Goal: Task Accomplishment & Management: Use online tool/utility

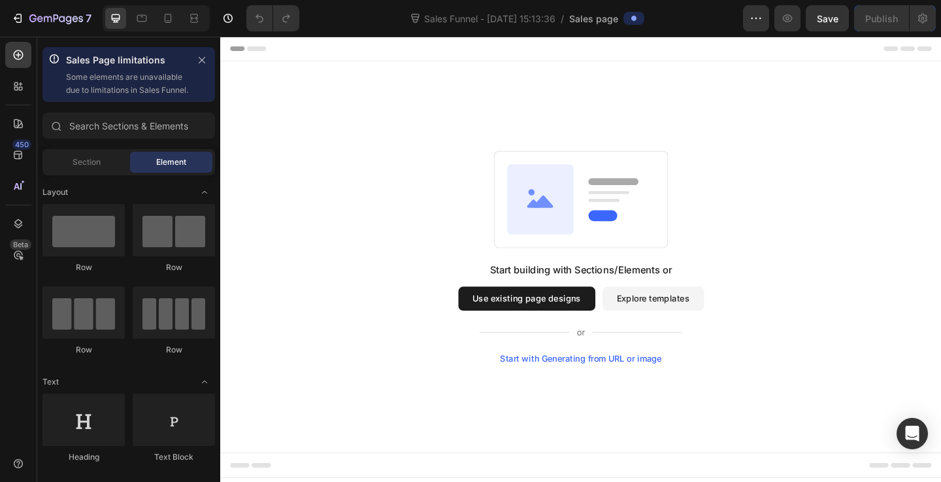
click at [697, 331] on button "Explore templates" at bounding box center [691, 321] width 110 height 26
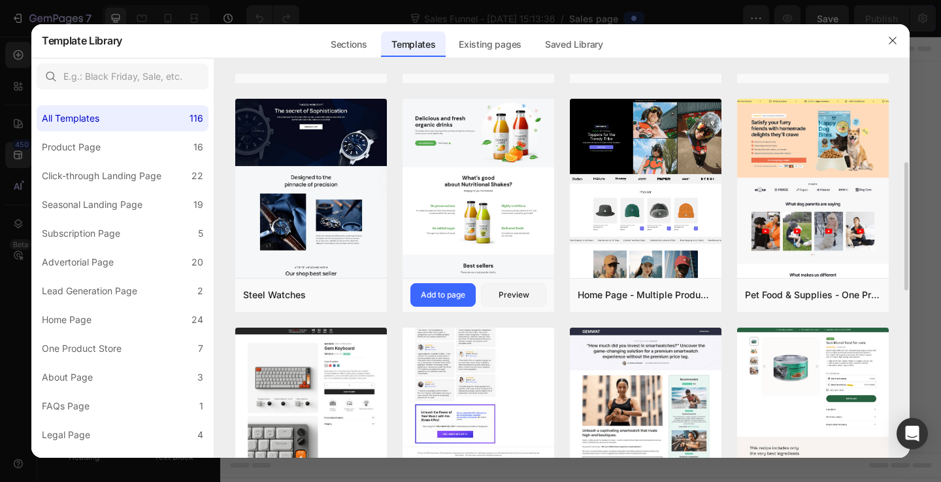
scroll to position [219, 0]
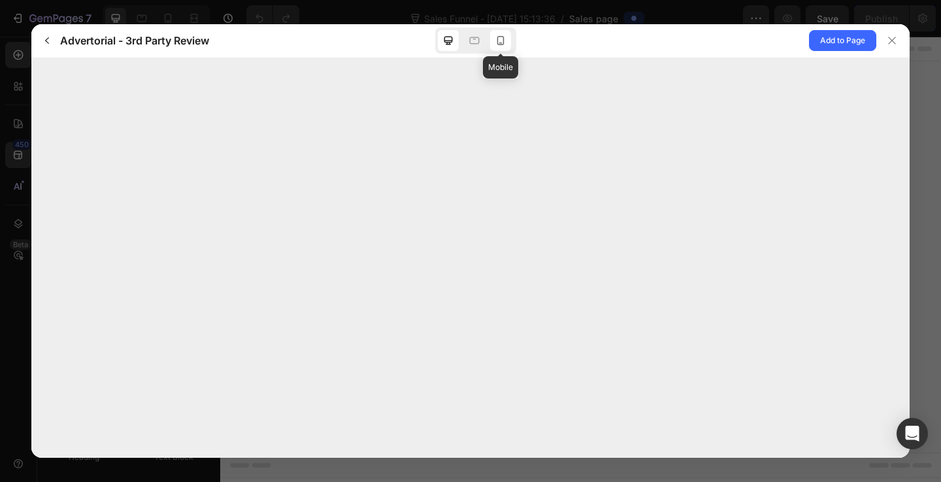
click at [497, 46] on icon at bounding box center [500, 40] width 13 height 13
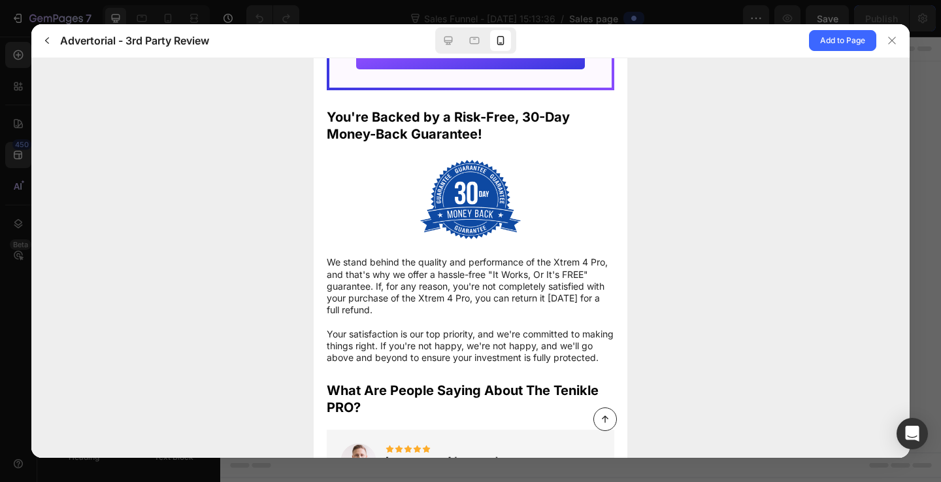
scroll to position [5255, 0]
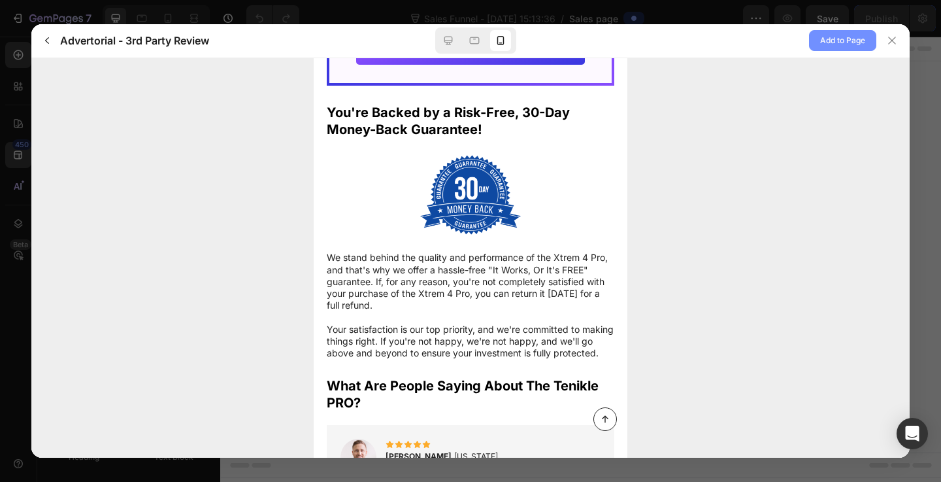
click at [839, 43] on span "Add to Page" at bounding box center [842, 41] width 45 height 16
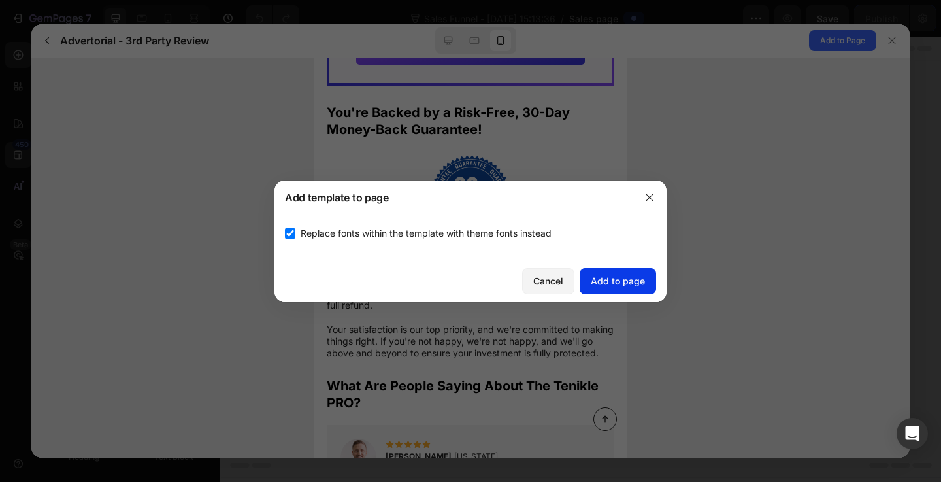
click at [610, 289] on button "Add to page" at bounding box center [618, 281] width 76 height 26
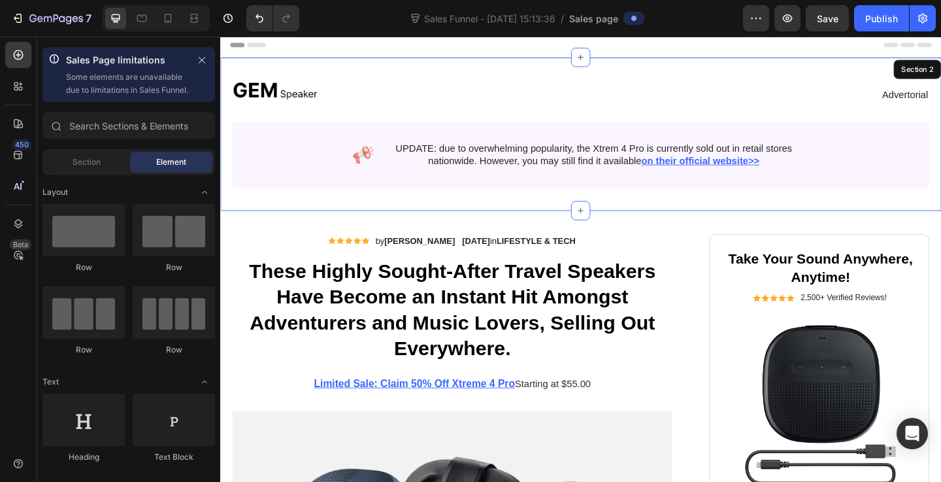
scroll to position [0, 0]
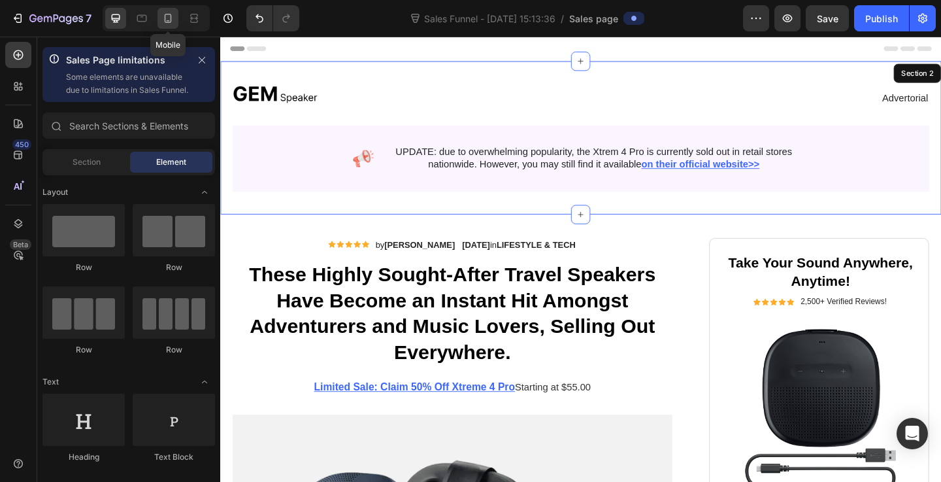
click at [170, 19] on icon at bounding box center [167, 18] width 13 height 13
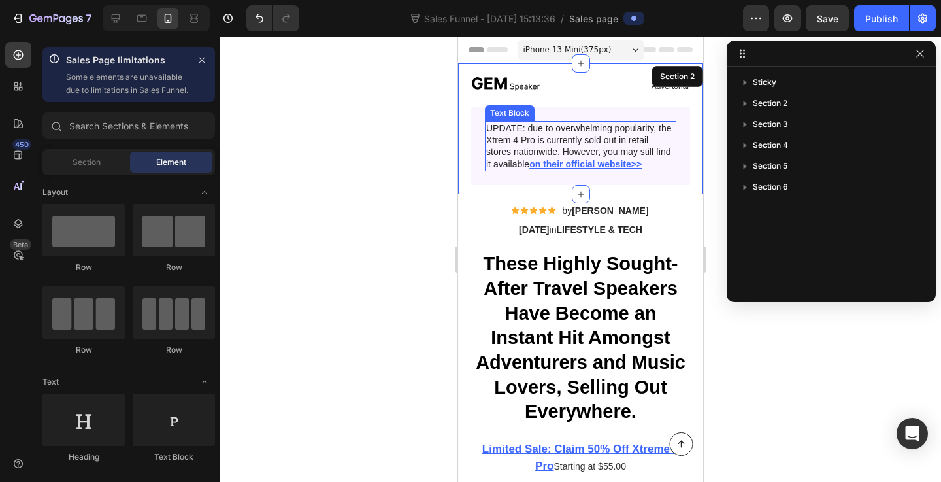
click at [358, 181] on div at bounding box center [580, 259] width 721 height 445
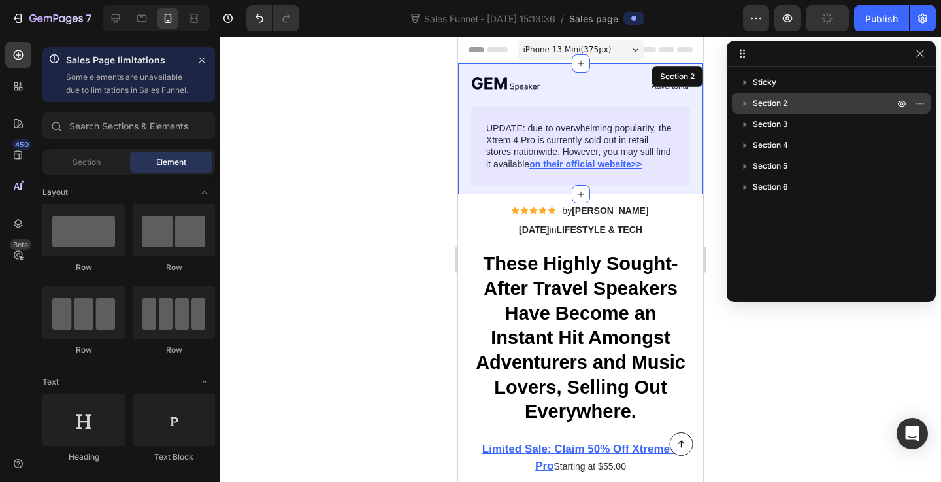
click at [779, 104] on span "Section 2" at bounding box center [770, 103] width 35 height 13
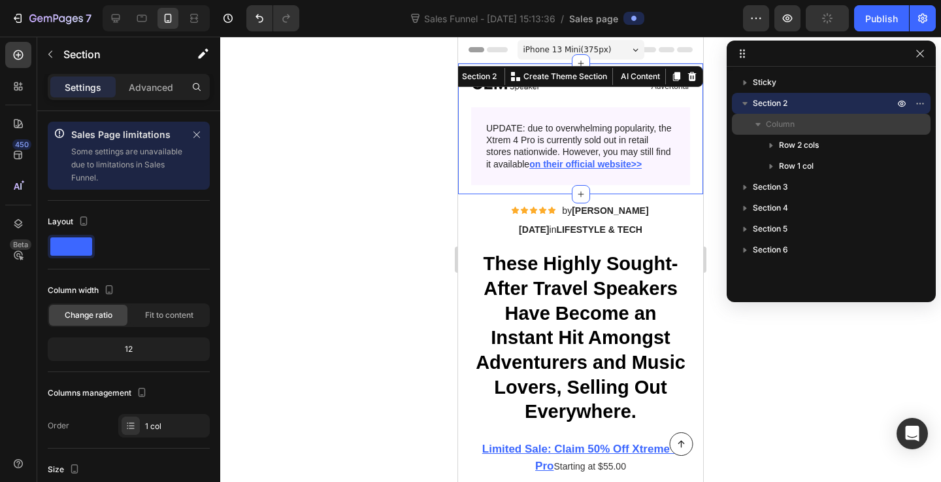
click at [776, 124] on span "Column" at bounding box center [780, 124] width 29 height 13
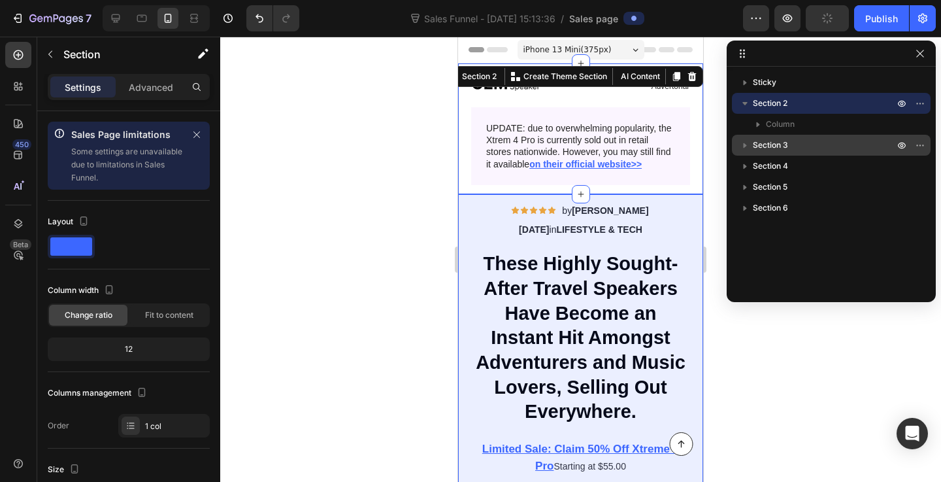
click at [767, 144] on span "Section 3" at bounding box center [770, 145] width 35 height 13
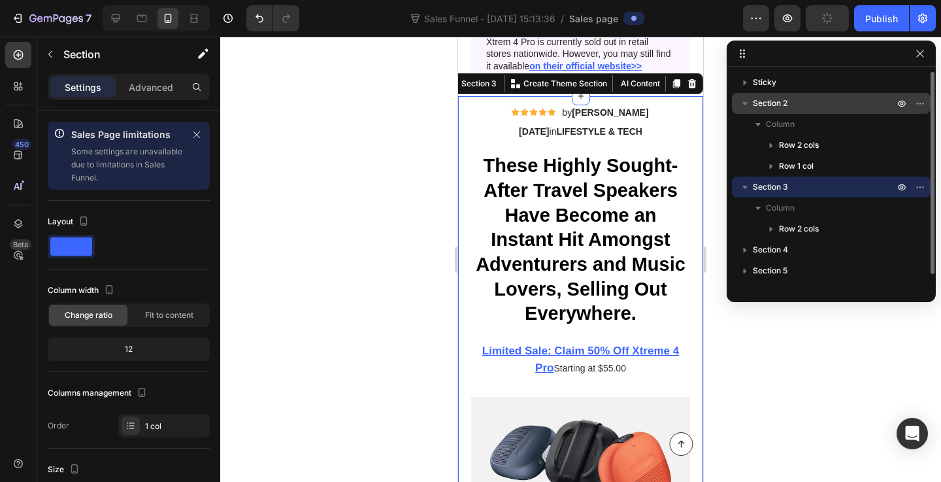
scroll to position [112, 0]
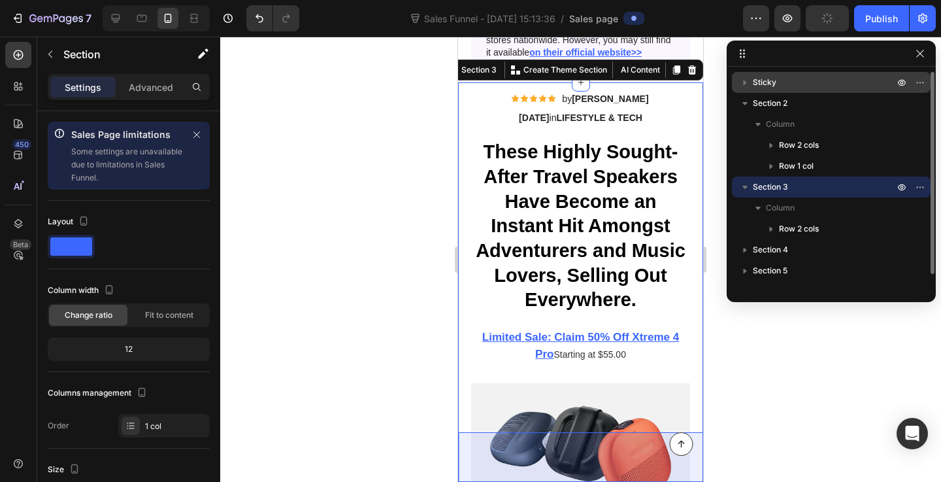
click at [779, 81] on p "Sticky" at bounding box center [825, 82] width 144 height 13
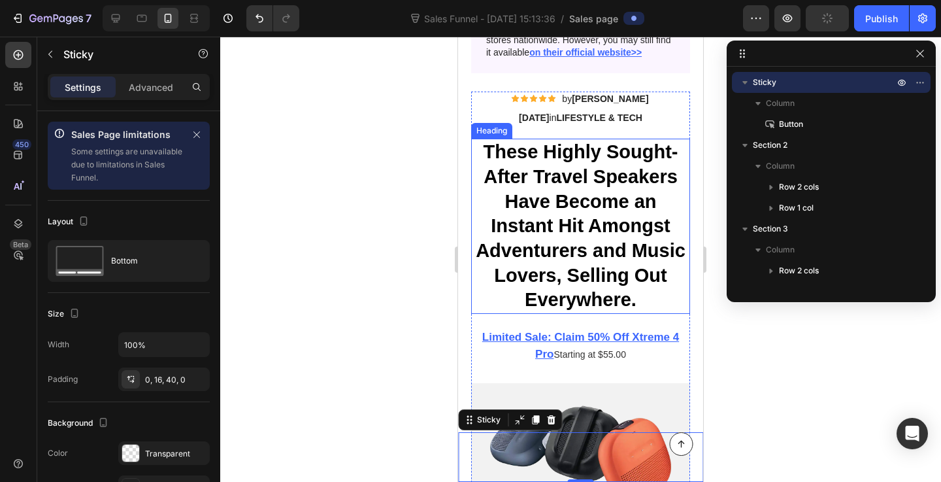
scroll to position [0, 0]
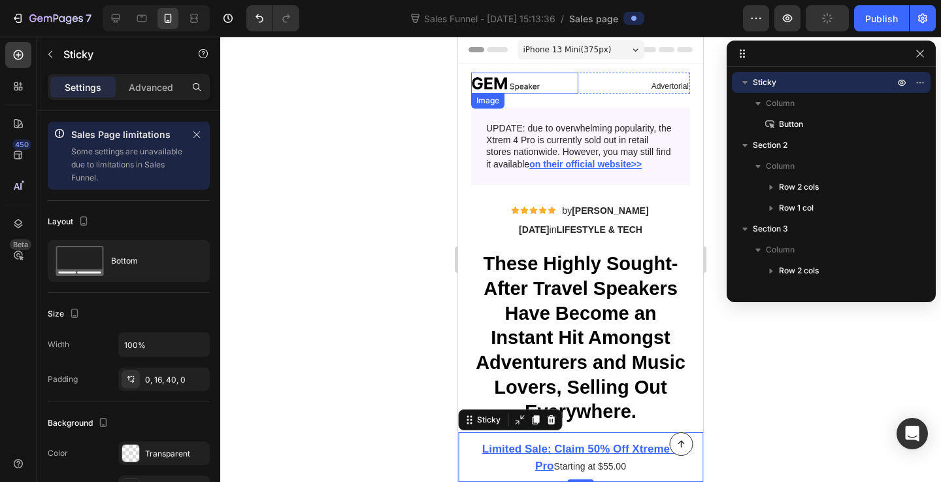
click at [485, 87] on img at bounding box center [505, 83] width 69 height 21
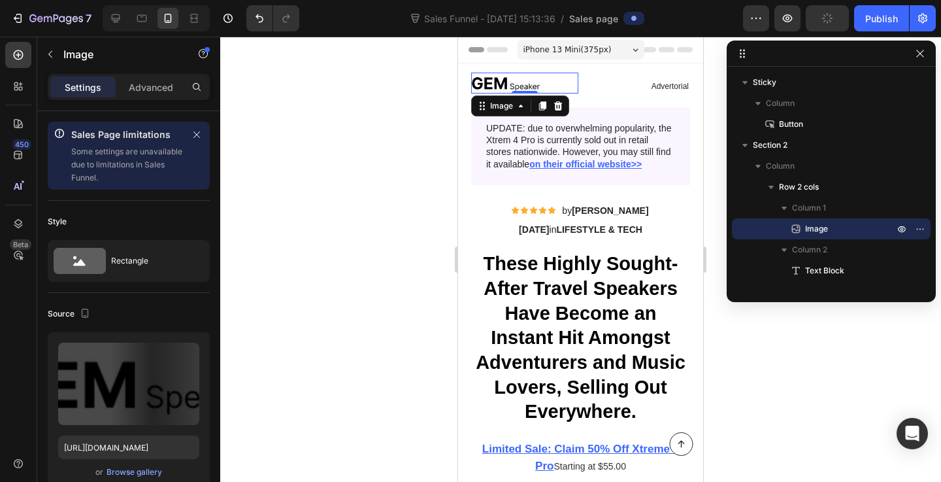
click at [506, 85] on img at bounding box center [505, 83] width 69 height 21
click at [497, 89] on img at bounding box center [505, 83] width 69 height 21
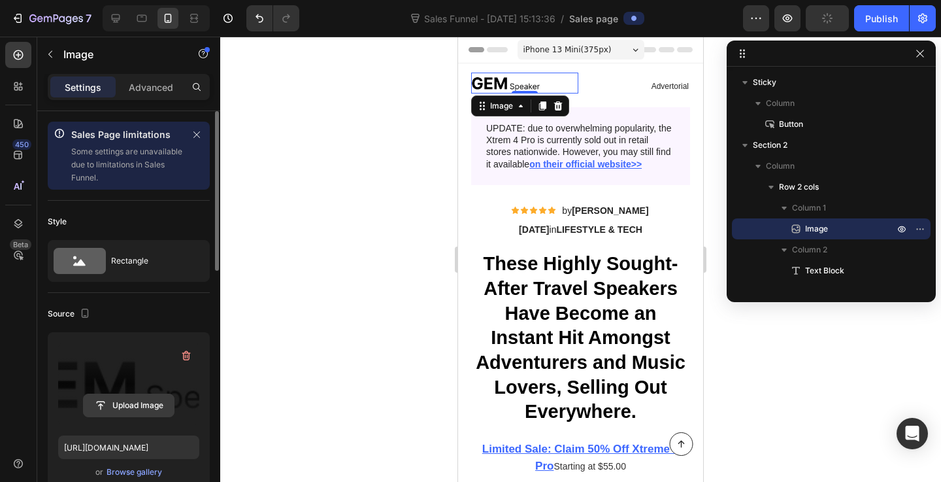
click at [139, 400] on input "file" at bounding box center [129, 405] width 90 height 22
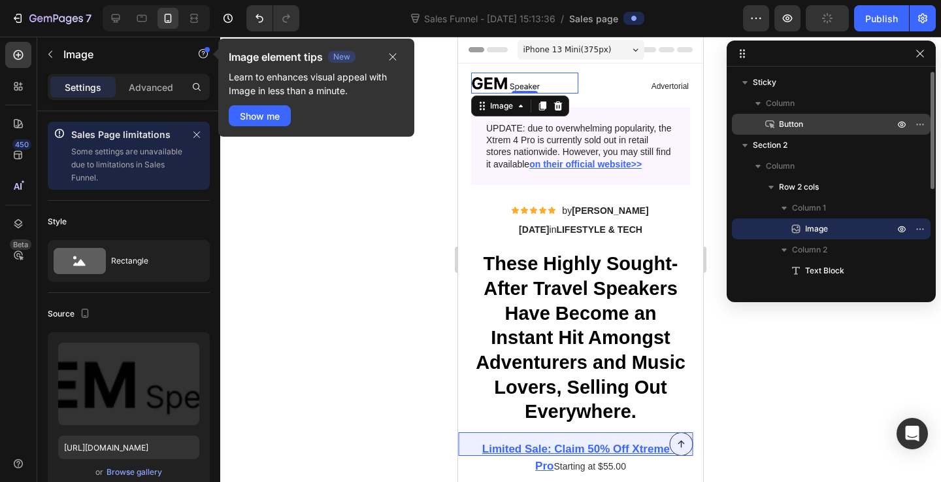
click at [786, 118] on span "Button" at bounding box center [791, 124] width 24 height 13
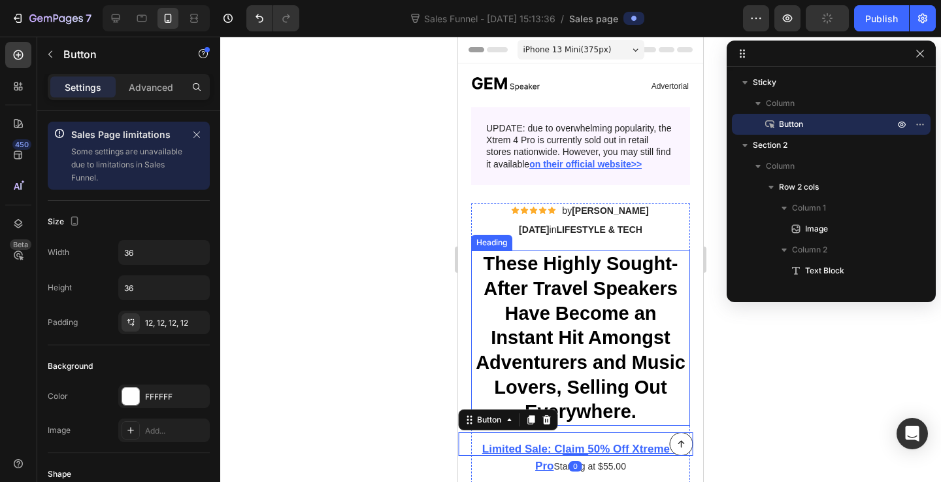
click at [381, 341] on div at bounding box center [580, 259] width 721 height 445
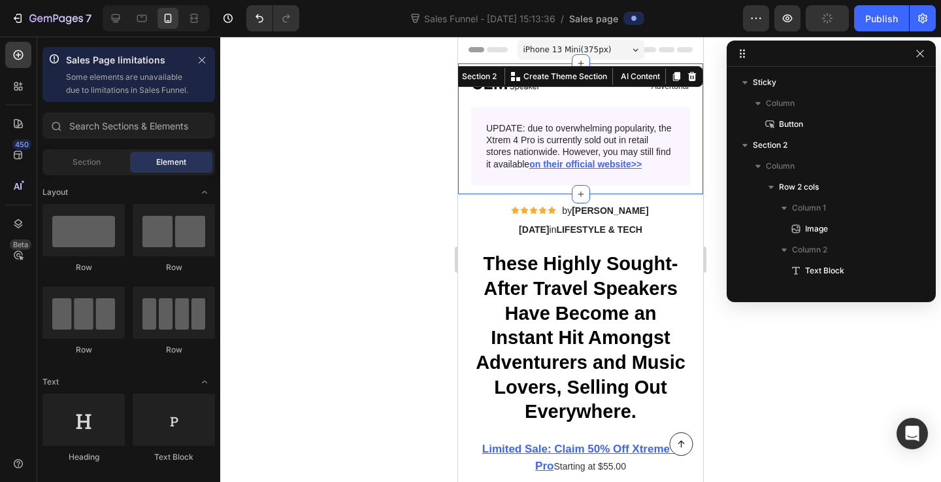
click at [598, 99] on div "Image Advertorial Text Block Row Image UPDATE: due to overwhelming popularity, …" at bounding box center [580, 129] width 219 height 112
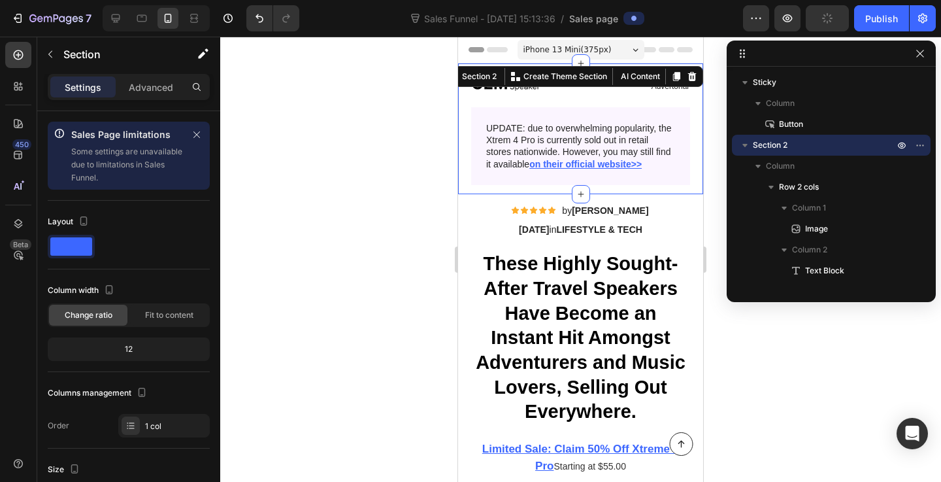
click at [598, 44] on span "iPhone 13 Mini ( 375 px)" at bounding box center [567, 49] width 88 height 13
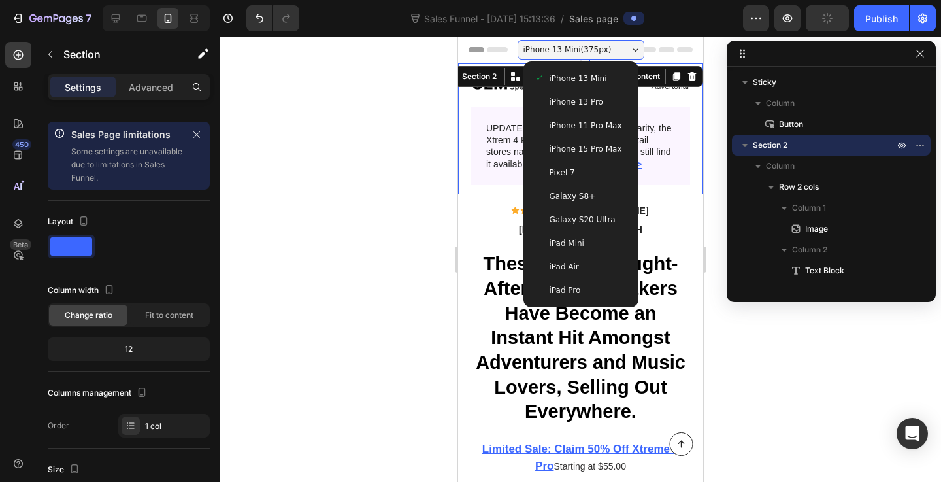
click at [574, 191] on span "Galaxy S8+" at bounding box center [572, 195] width 46 height 13
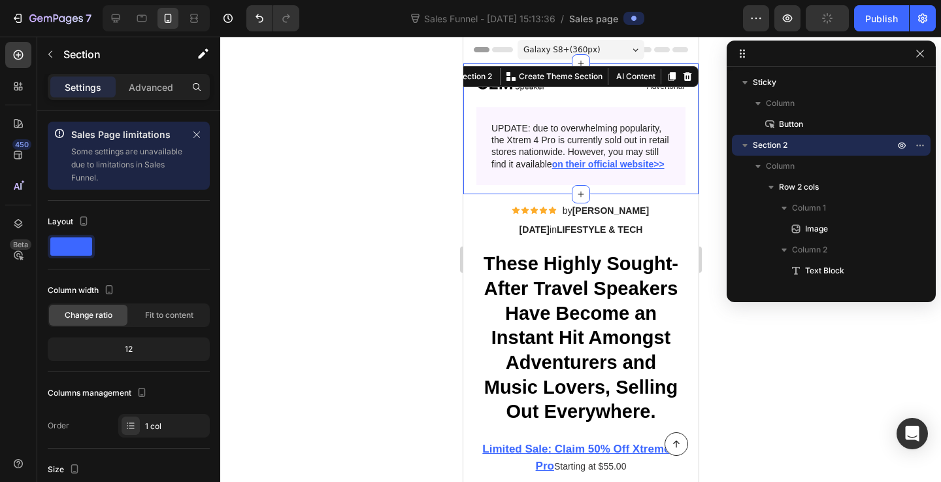
click at [591, 54] on span "Galaxy S8+ ( 360 px)" at bounding box center [561, 49] width 77 height 13
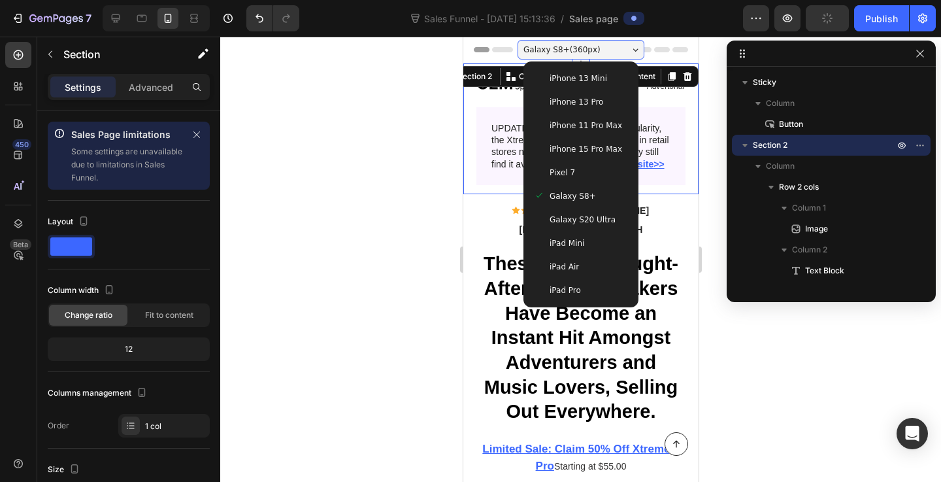
click at [597, 154] on span "iPhone 15 Pro Max" at bounding box center [585, 148] width 73 height 13
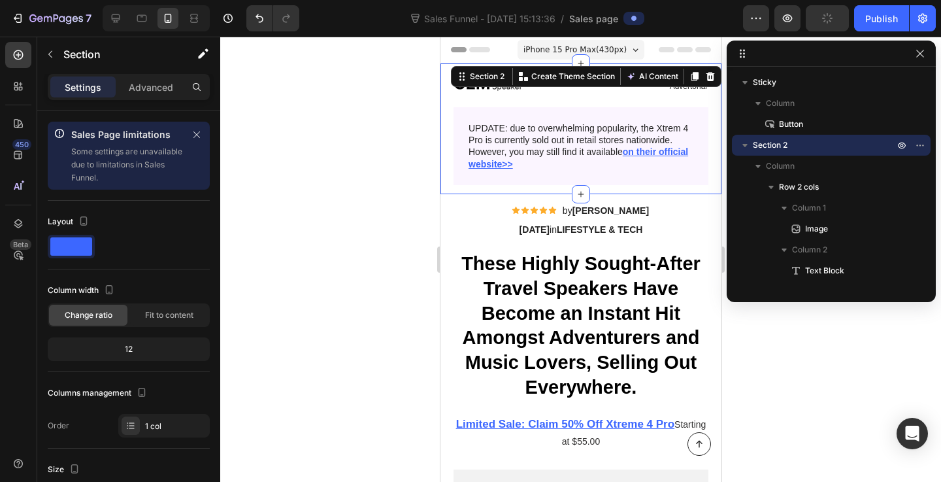
click at [608, 56] on div "iPhone 15 Pro Max ( 430 px)" at bounding box center [580, 50] width 127 height 20
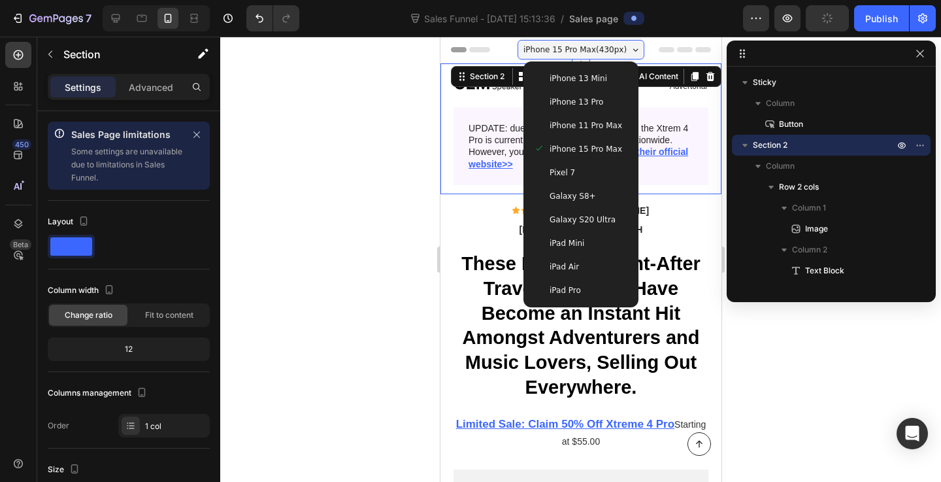
click at [594, 79] on span "iPhone 13 Mini" at bounding box center [577, 78] width 57 height 13
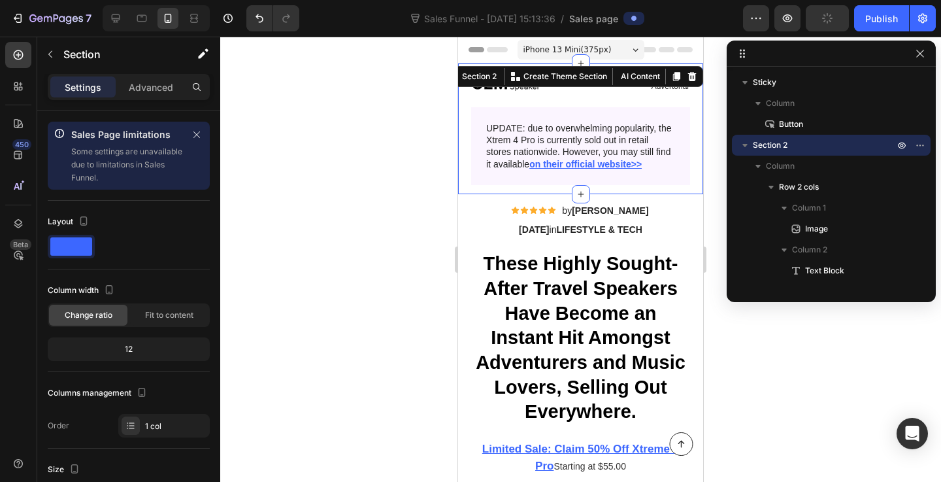
click at [610, 54] on div "iPhone 13 Mini ( 375 px)" at bounding box center [580, 50] width 127 height 20
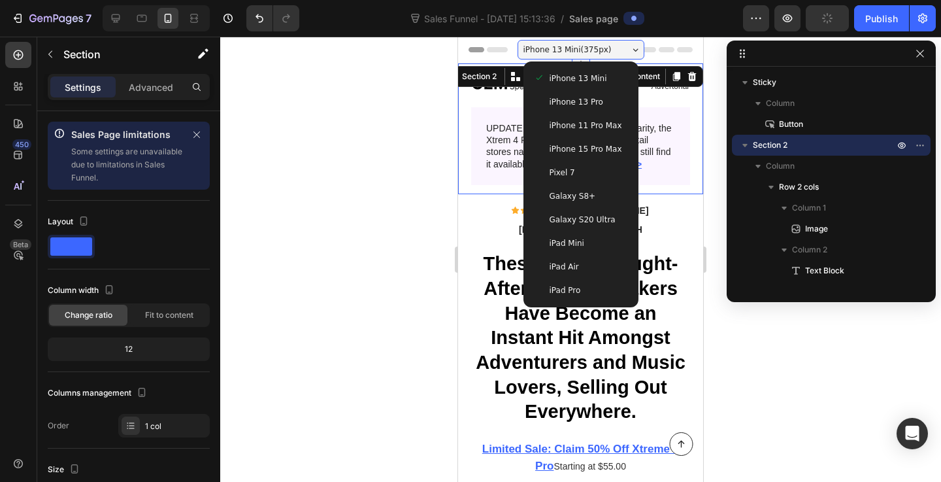
click at [577, 187] on div "Galaxy S8+" at bounding box center [581, 196] width 105 height 24
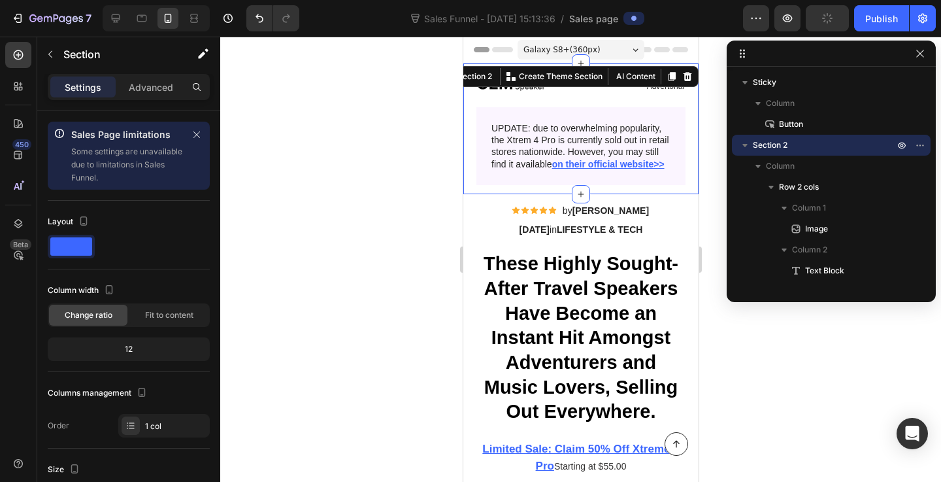
click at [391, 185] on div at bounding box center [580, 259] width 721 height 445
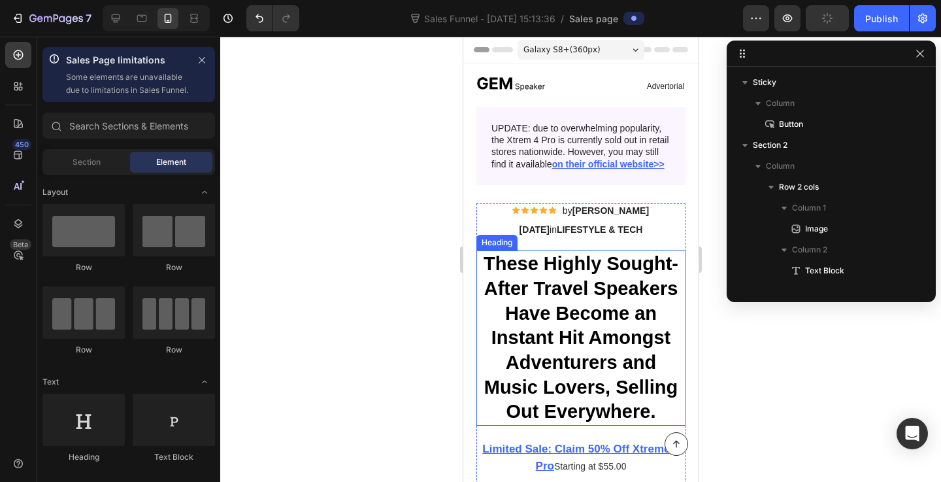
click at [598, 287] on h1 "These Highly Sought-After Travel Speakers Have Become an Instant Hit Amongst Ad…" at bounding box center [580, 337] width 209 height 175
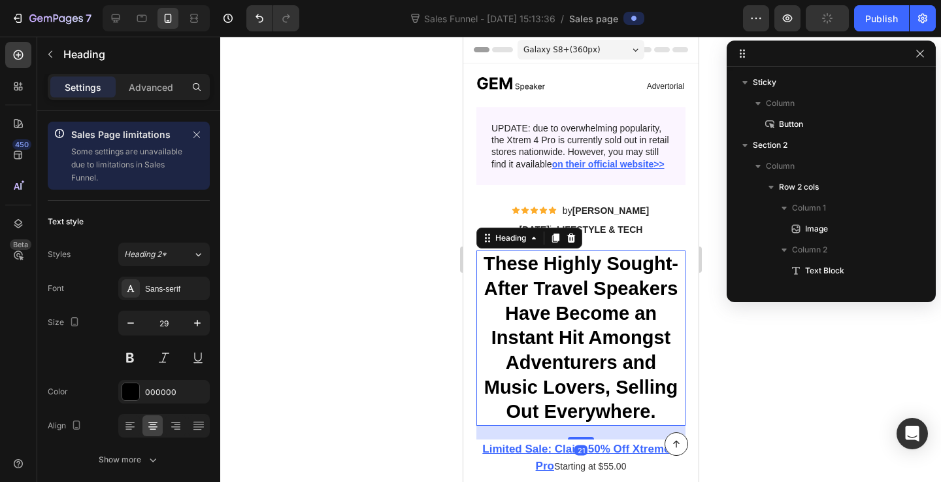
scroll to position [372, 0]
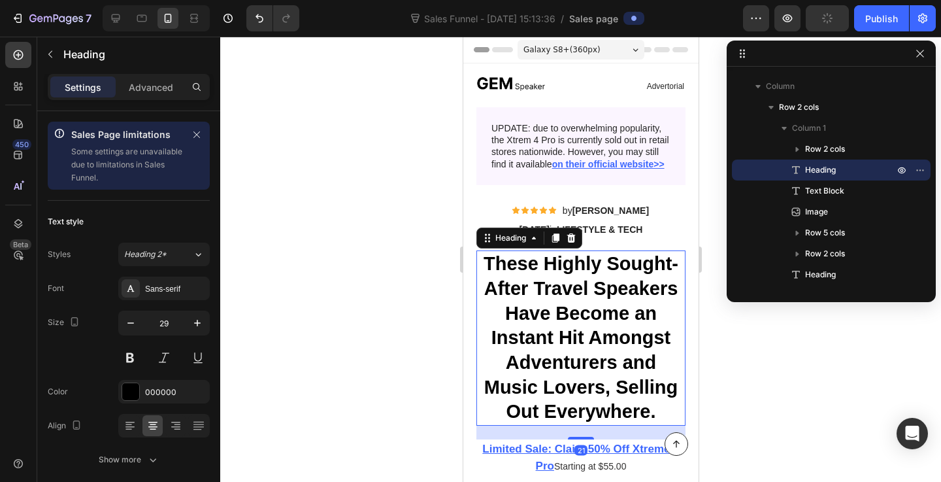
click at [600, 301] on h1 "These Highly Sought-After Travel Speakers Have Become an Instant Hit Amongst Ad…" at bounding box center [580, 337] width 209 height 175
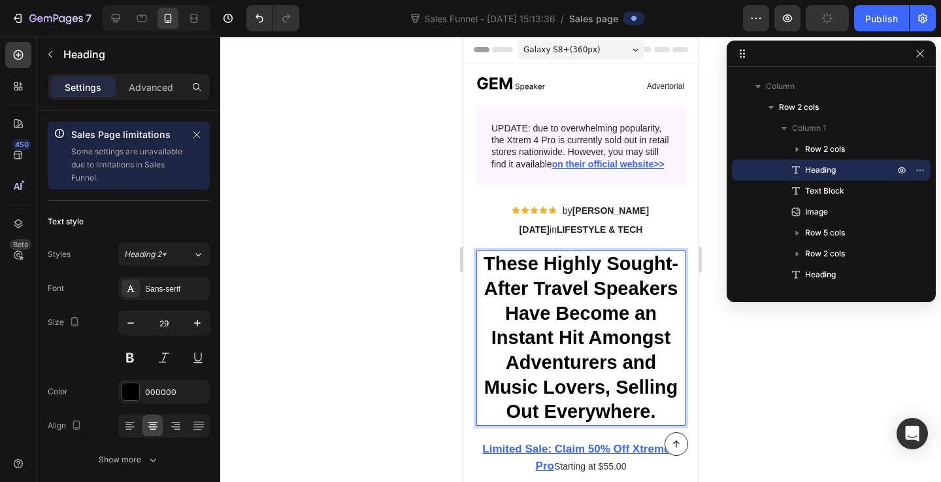
click at [600, 301] on p "These Highly Sought-After Travel Speakers Have Become an Instant Hit Amongst Ad…" at bounding box center [580, 338] width 206 height 172
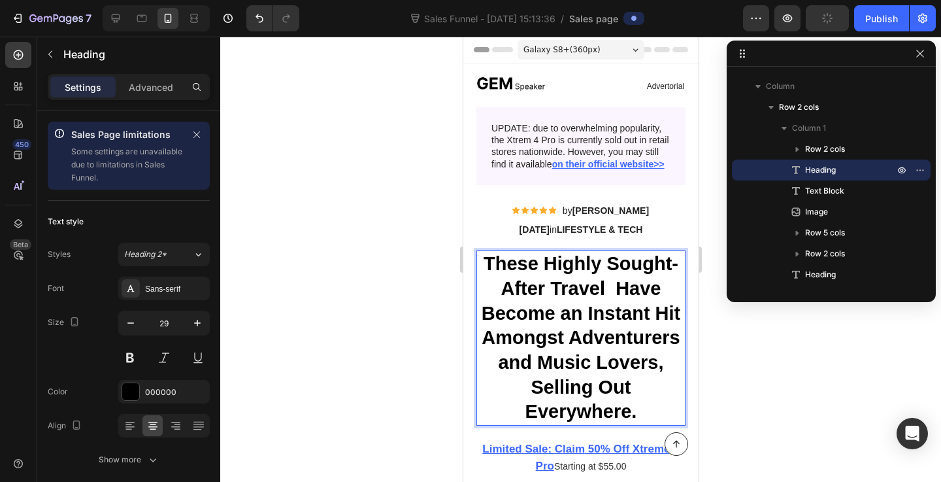
click at [784, 329] on div at bounding box center [580, 259] width 721 height 445
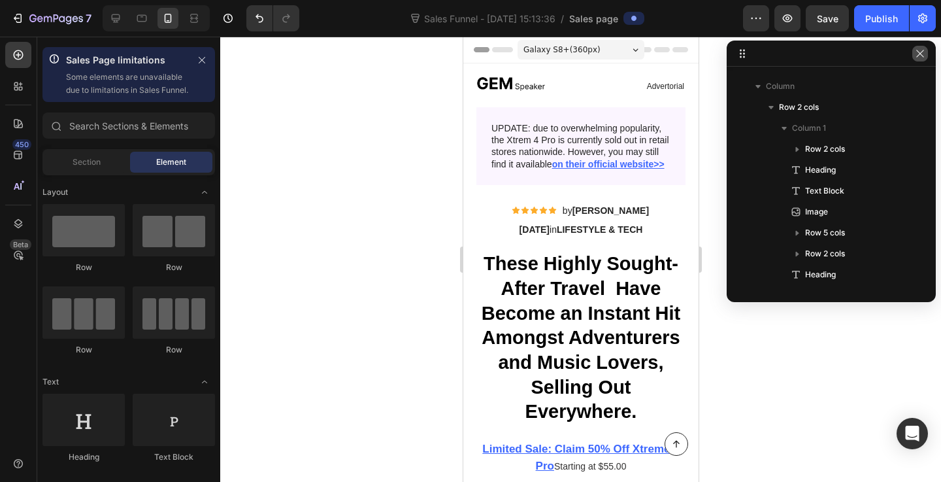
click at [917, 50] on icon "button" at bounding box center [920, 53] width 10 height 10
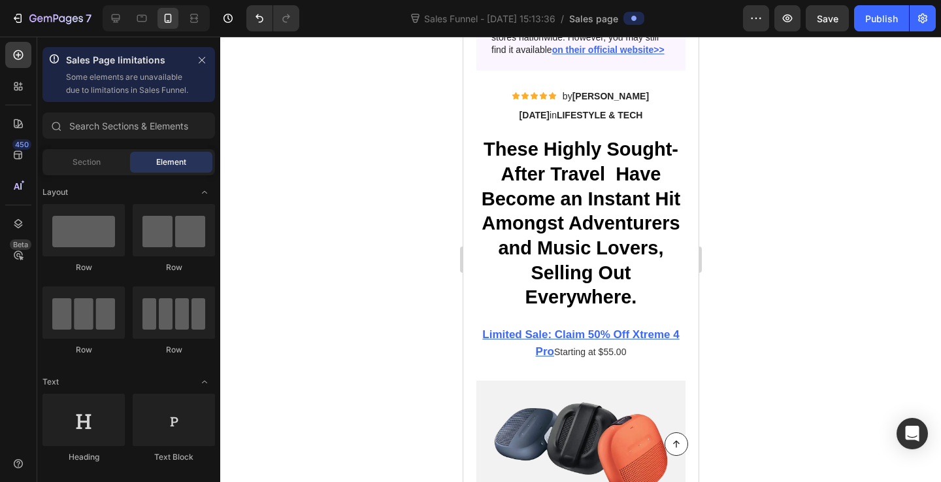
scroll to position [0, 0]
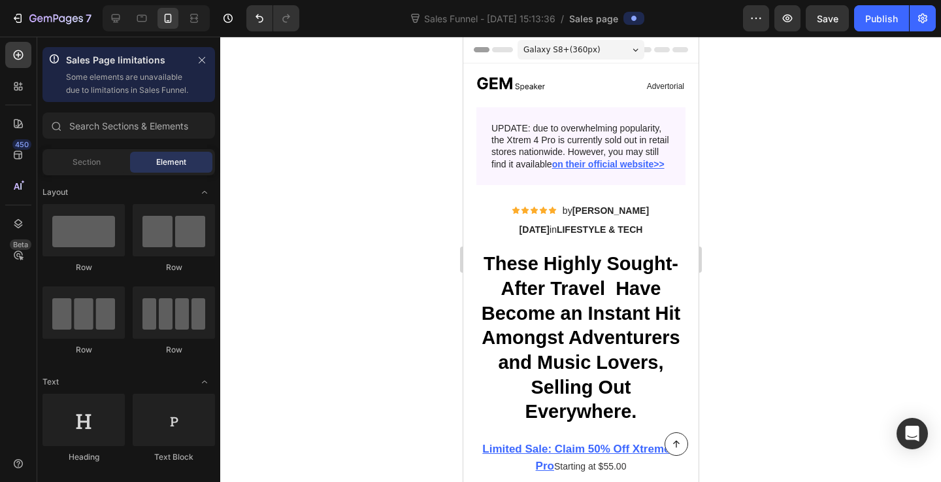
click at [613, 56] on div "Galaxy S8+ ( 360 px)" at bounding box center [580, 50] width 127 height 20
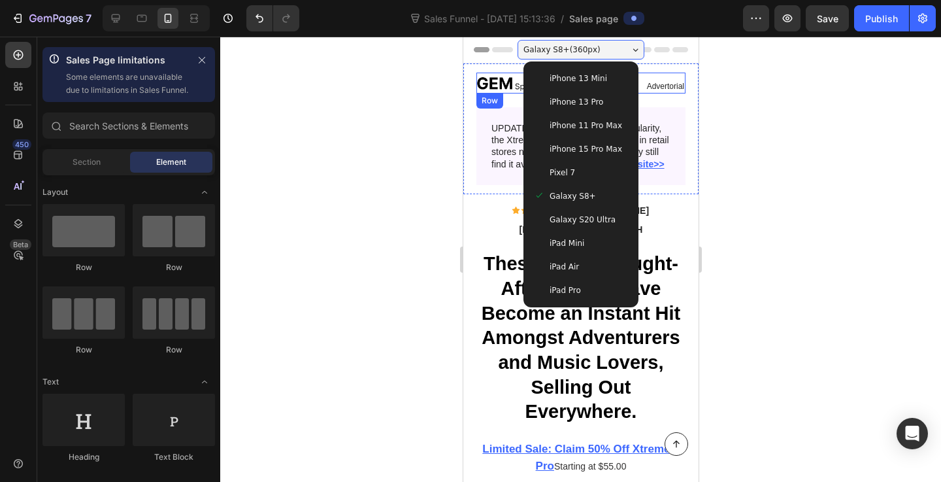
click at [736, 133] on div at bounding box center [580, 259] width 721 height 445
click at [751, 138] on div at bounding box center [580, 259] width 721 height 445
click at [421, 350] on div at bounding box center [580, 259] width 721 height 445
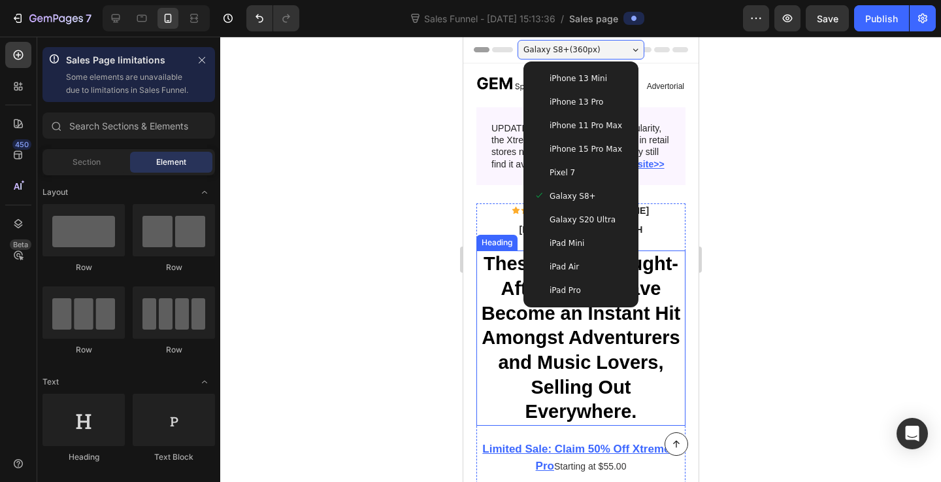
scroll to position [1, 0]
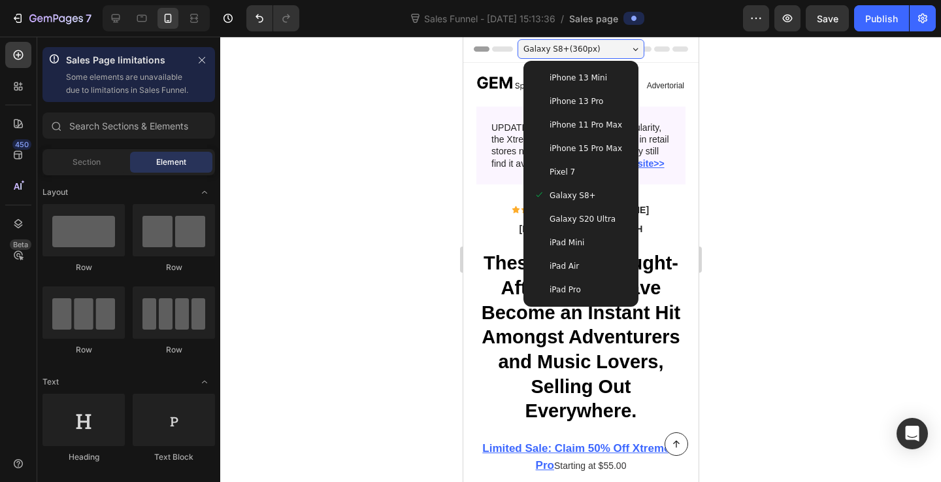
click at [808, 284] on div at bounding box center [580, 259] width 721 height 445
click at [792, 25] on button "button" at bounding box center [787, 18] width 26 height 26
click at [412, 176] on div at bounding box center [580, 259] width 721 height 445
click at [410, 122] on div at bounding box center [580, 259] width 721 height 445
click at [621, 50] on div "Galaxy S8+ ( 360 px)" at bounding box center [580, 49] width 127 height 20
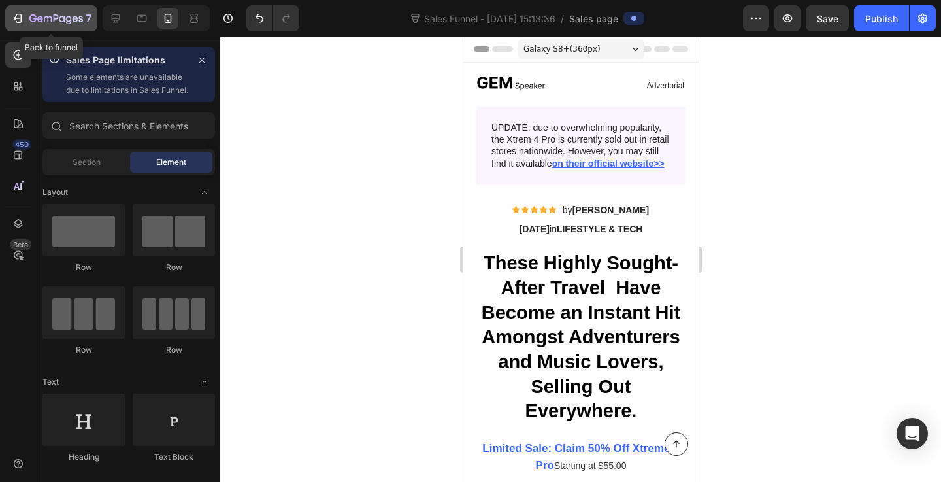
click at [19, 16] on icon "button" at bounding box center [17, 18] width 13 height 13
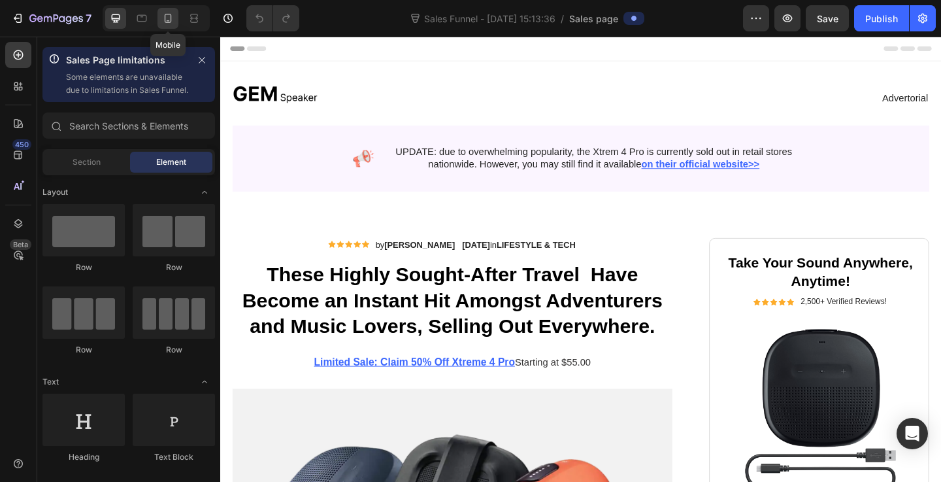
click at [168, 18] on icon at bounding box center [167, 18] width 13 height 13
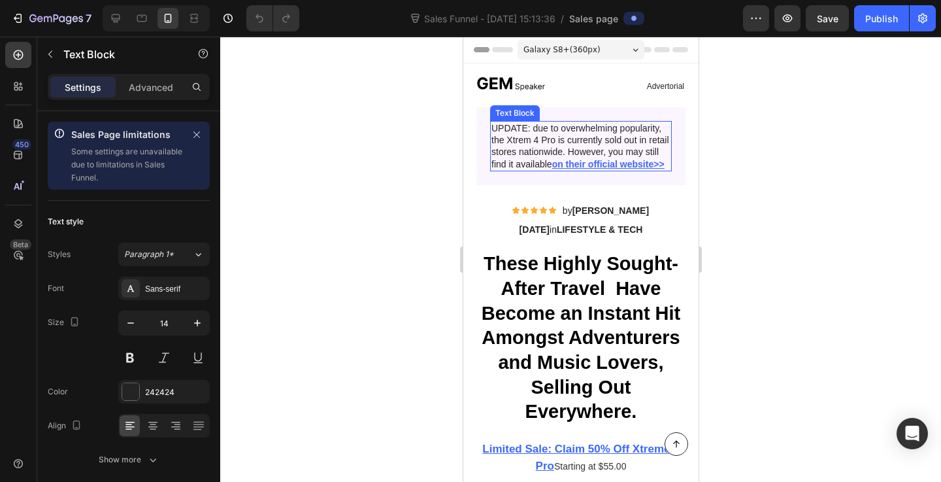
click at [536, 150] on p "UPDATE: due to overwhelming popularity, the Xtrem 4 Pro is currently sold out i…" at bounding box center [580, 146] width 179 height 48
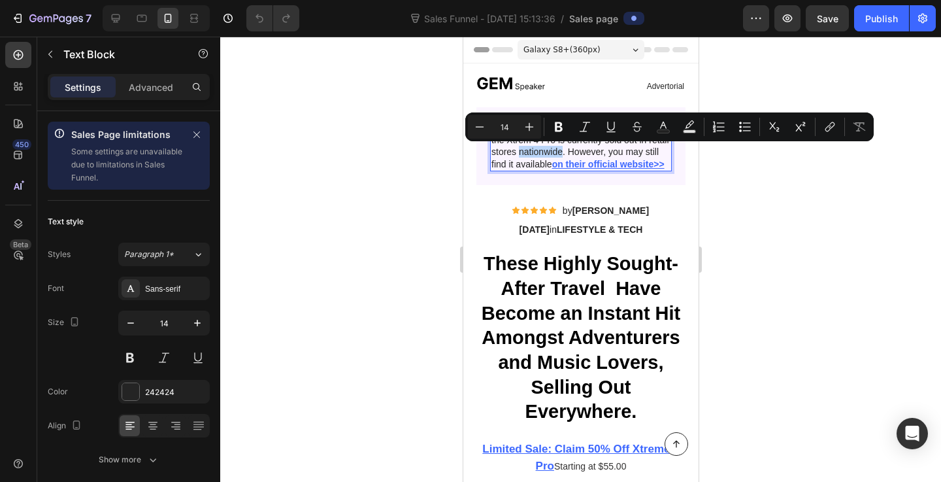
click at [536, 150] on p "UPDATE: due to overwhelming popularity, the Xtrem 4 Pro is currently sold out i…" at bounding box center [580, 146] width 179 height 48
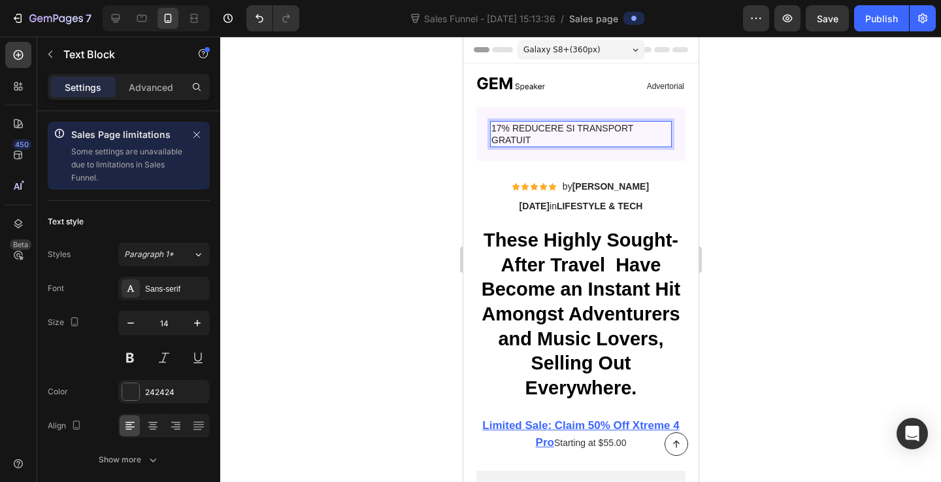
click at [523, 131] on p "17% REDUCERE SI TRANSPORT GRATUIT" at bounding box center [580, 134] width 179 height 24
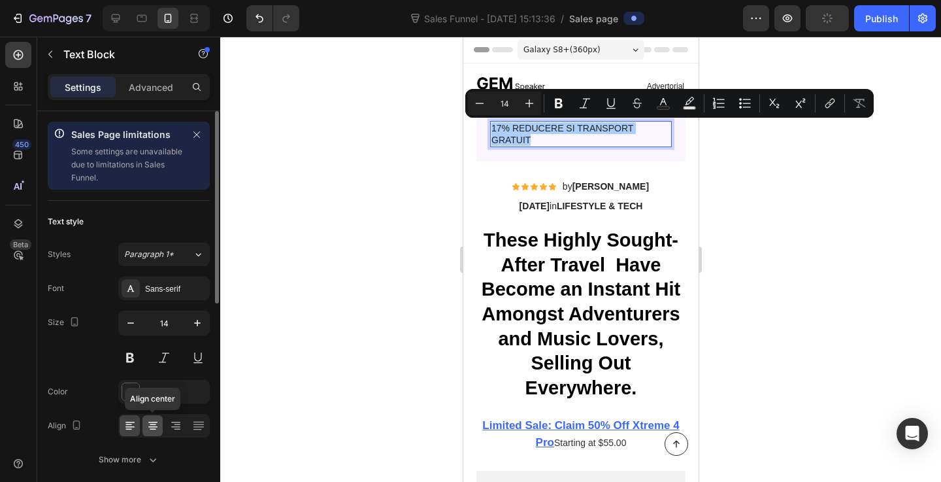
click at [154, 428] on icon at bounding box center [152, 425] width 13 height 13
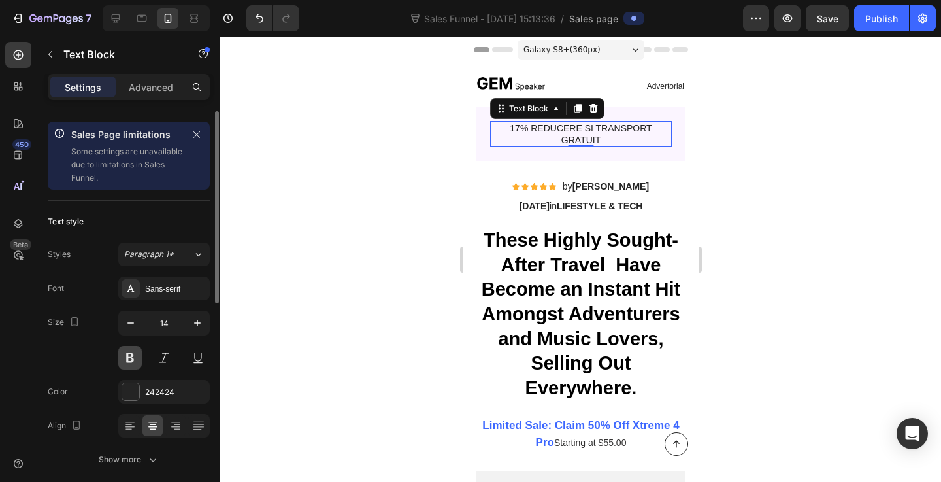
click at [132, 354] on button at bounding box center [130, 358] width 24 height 24
click at [200, 331] on button "button" at bounding box center [198, 323] width 24 height 24
type input "15"
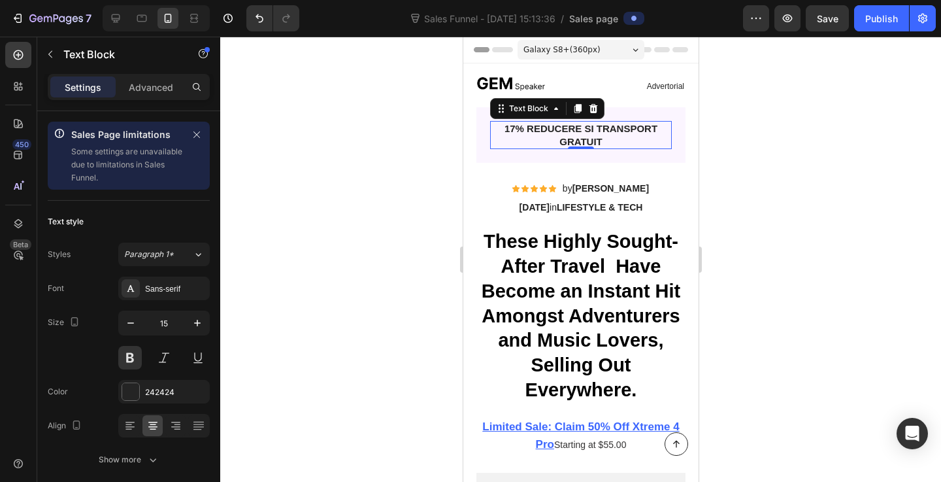
click at [329, 250] on div at bounding box center [580, 259] width 721 height 445
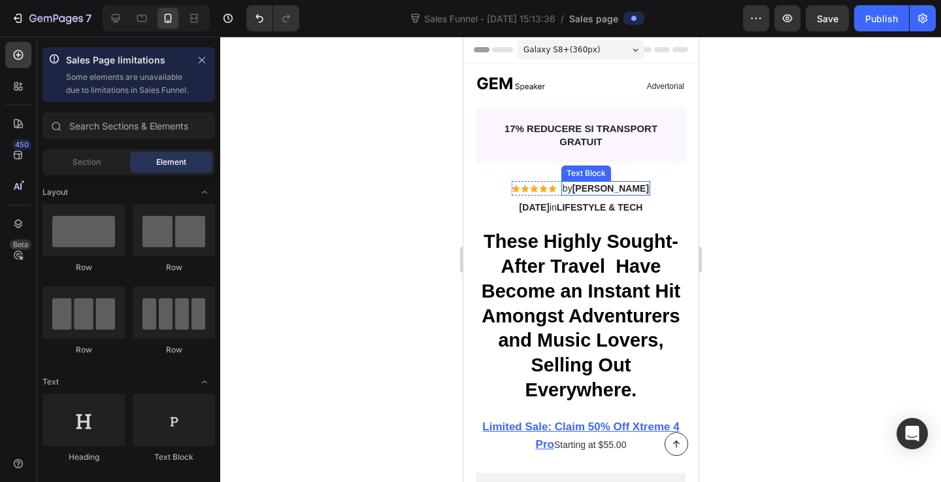
click at [623, 192] on strong "[PERSON_NAME]" at bounding box center [610, 188] width 76 height 10
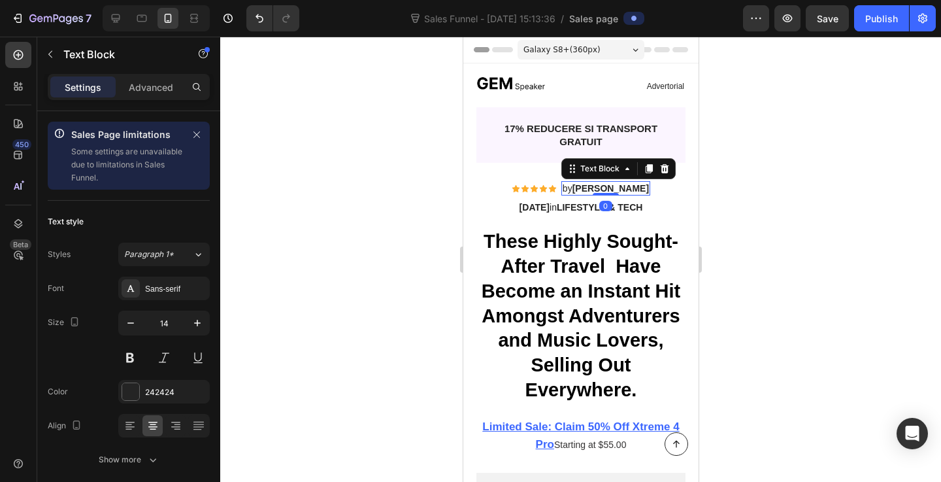
click at [623, 192] on strong "[PERSON_NAME]" at bounding box center [610, 188] width 76 height 10
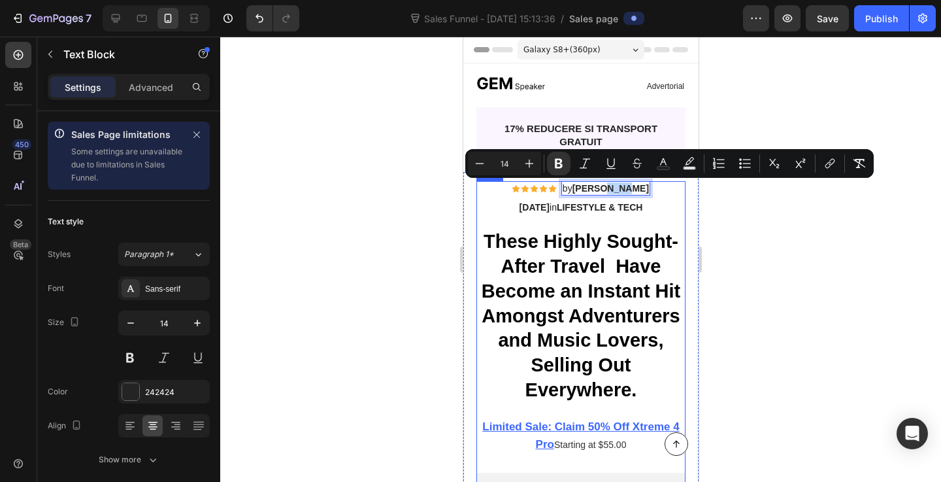
click at [566, 268] on h1 "These Highly Sought-After Travel Have Become an Instant Hit Amongst Adventurers…" at bounding box center [580, 315] width 209 height 175
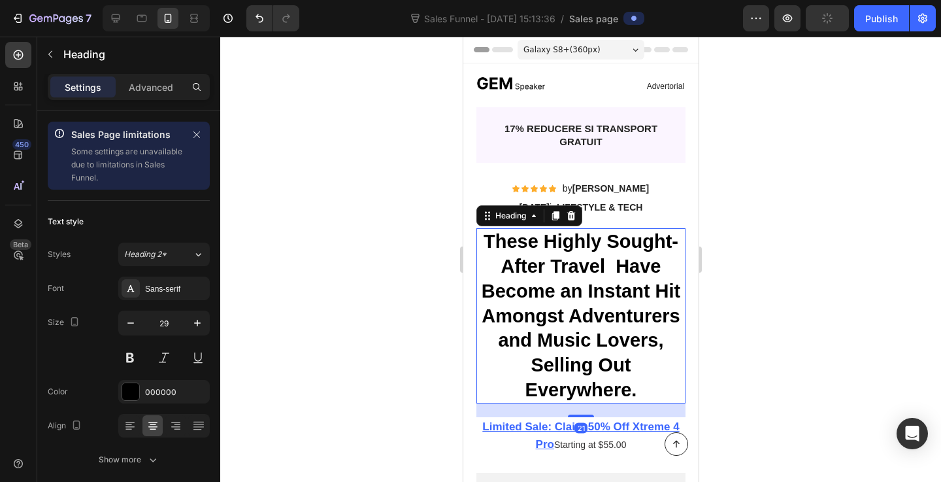
click at [566, 272] on h1 "These Highly Sought-After Travel Have Become an Instant Hit Amongst Adventurers…" at bounding box center [580, 315] width 209 height 175
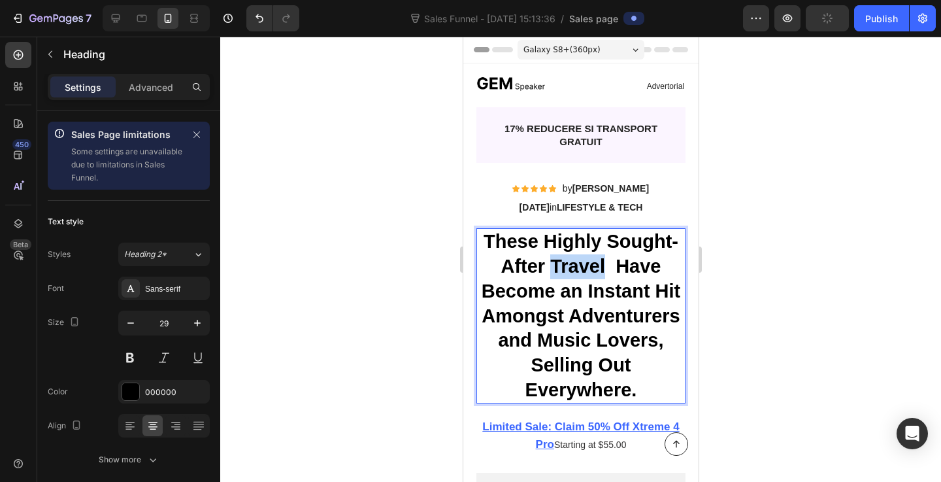
click at [566, 271] on p "These Highly Sought-After Travel Have Become an Instant Hit Amongst Adventurers…" at bounding box center [580, 315] width 206 height 172
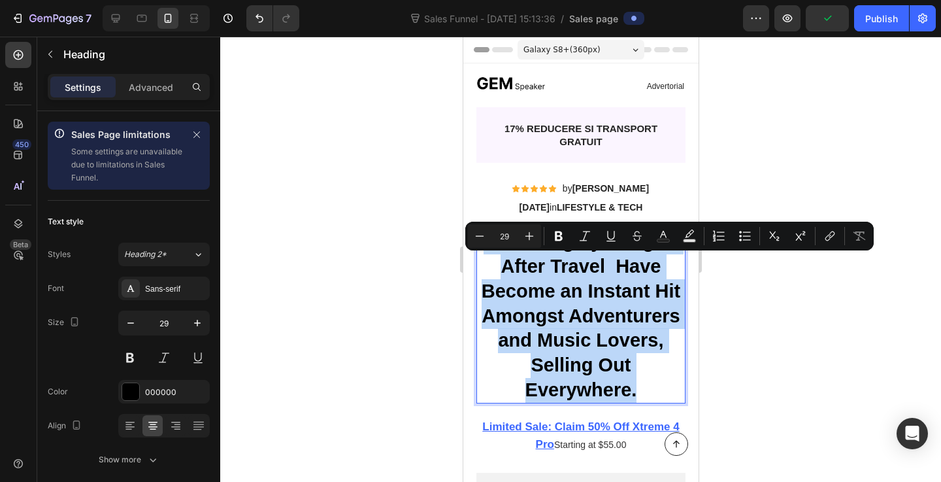
click at [566, 271] on p "These Highly Sought-After Travel Have Become an Instant Hit Amongst Adventurers…" at bounding box center [580, 315] width 206 height 172
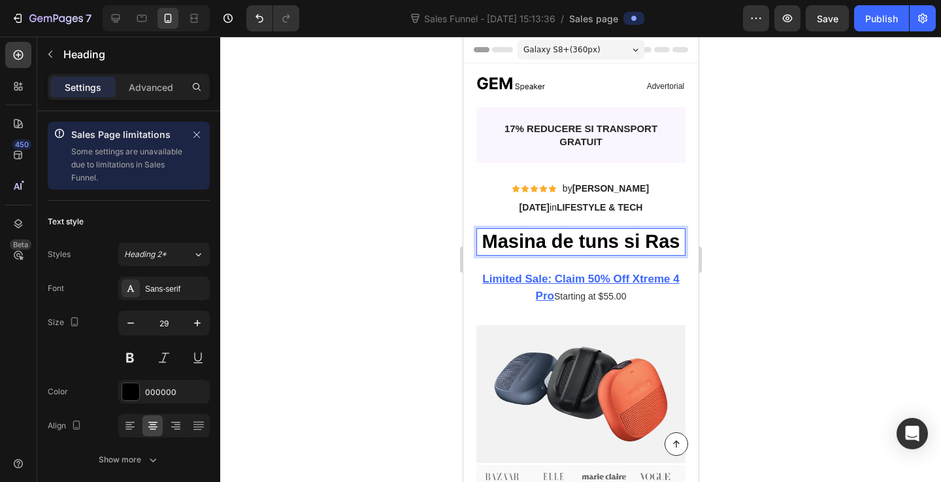
click at [588, 241] on p "Masina de tuns si Ras" at bounding box center [580, 241] width 206 height 25
click at [679, 248] on p "Masina de Tuns si Ras" at bounding box center [580, 241] width 206 height 25
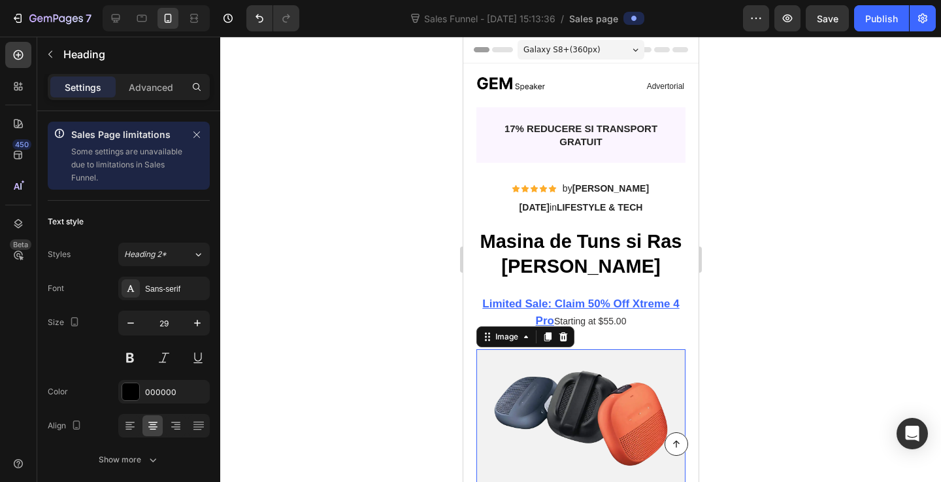
click at [621, 406] on img at bounding box center [580, 418] width 209 height 138
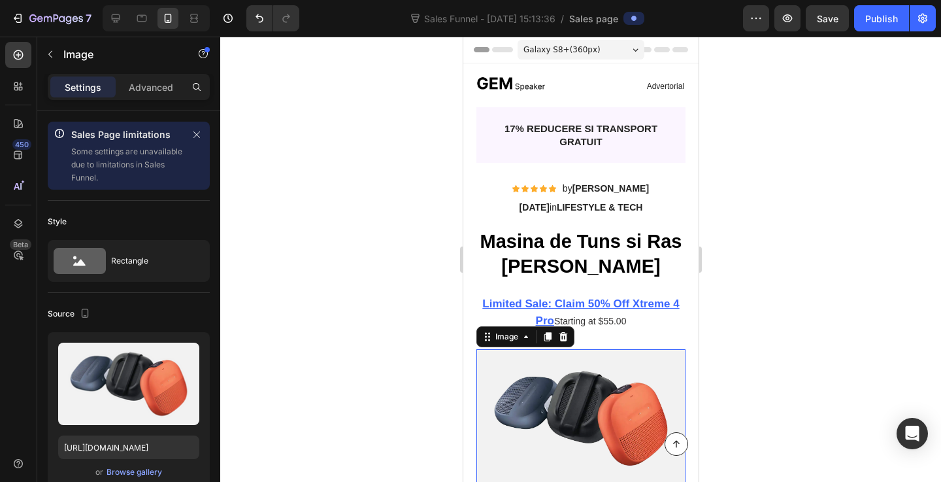
click at [621, 406] on img at bounding box center [580, 418] width 209 height 138
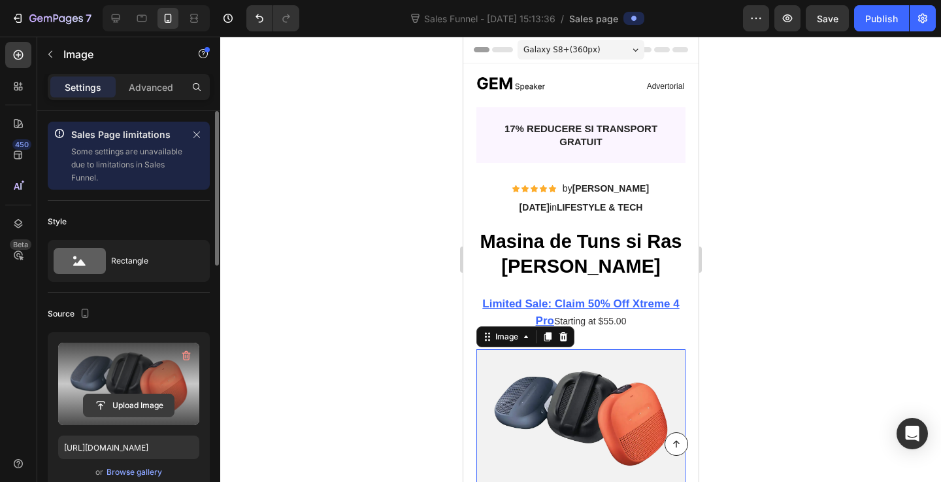
click at [131, 402] on input "file" at bounding box center [129, 405] width 90 height 22
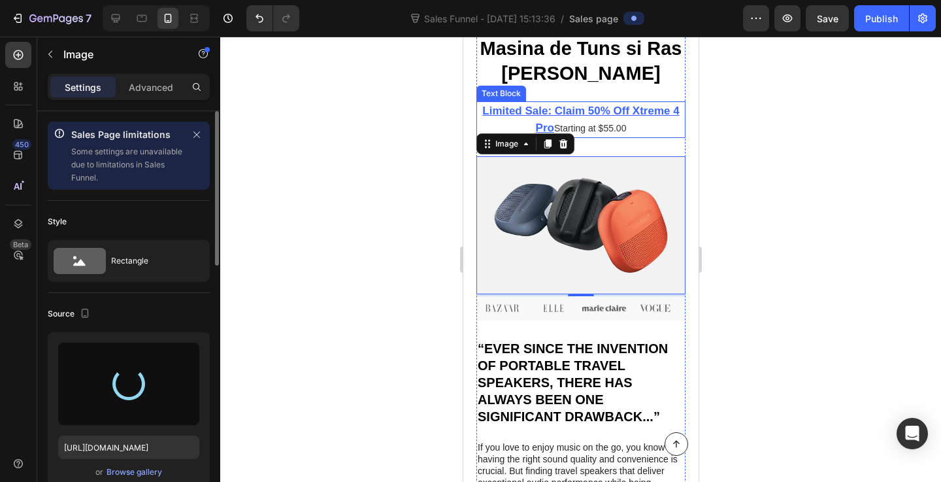
scroll to position [206, 0]
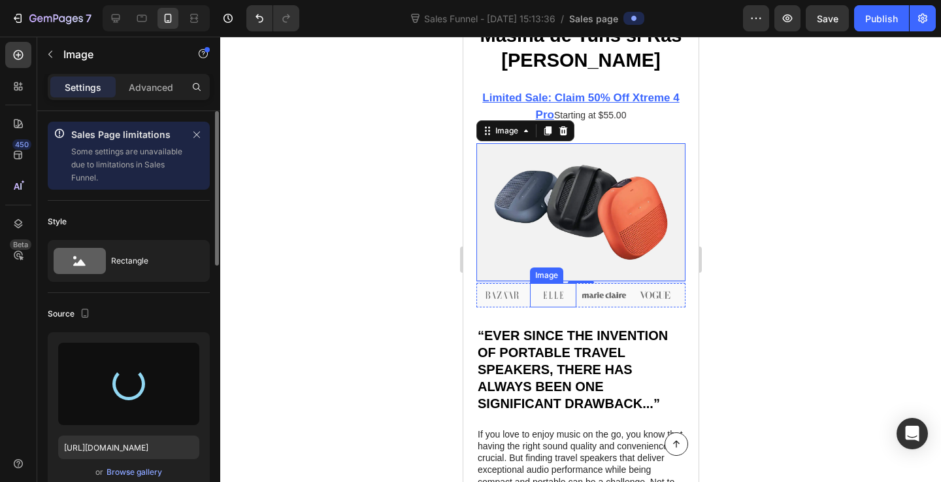
type input "https://cdn.shopify.com/s/files/1/0961/6483/9761/files/gempages_581923778167047…"
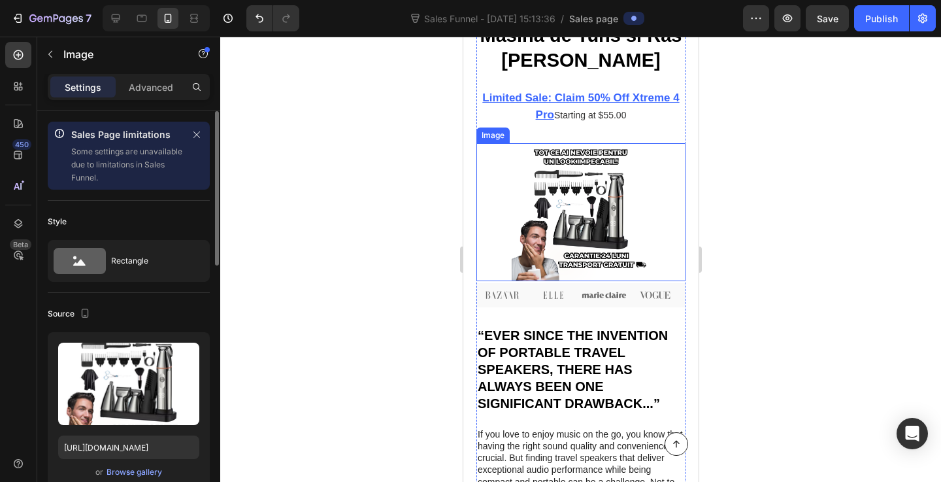
click at [551, 238] on img at bounding box center [580, 212] width 209 height 138
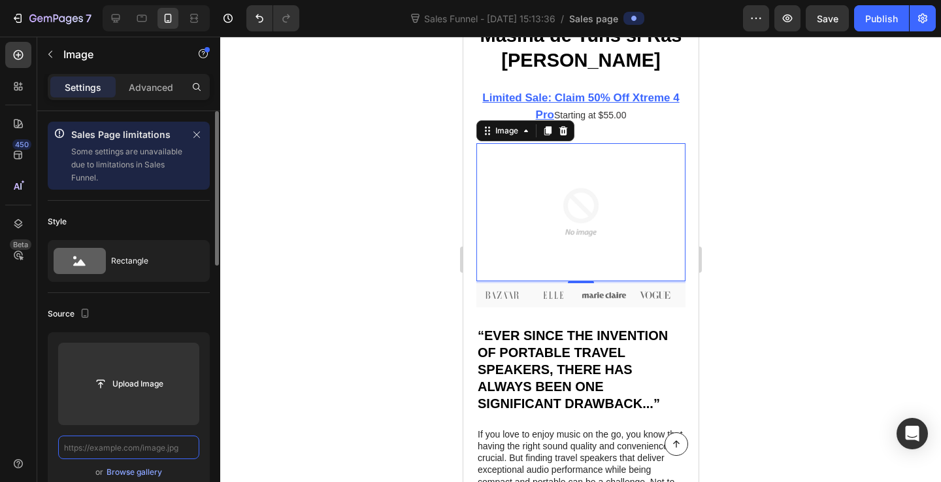
scroll to position [0, 0]
paste input "https://wanty.ro/collections/gadgets/products/masina-de-tuns-si-ras-pro-5-in-1-…"
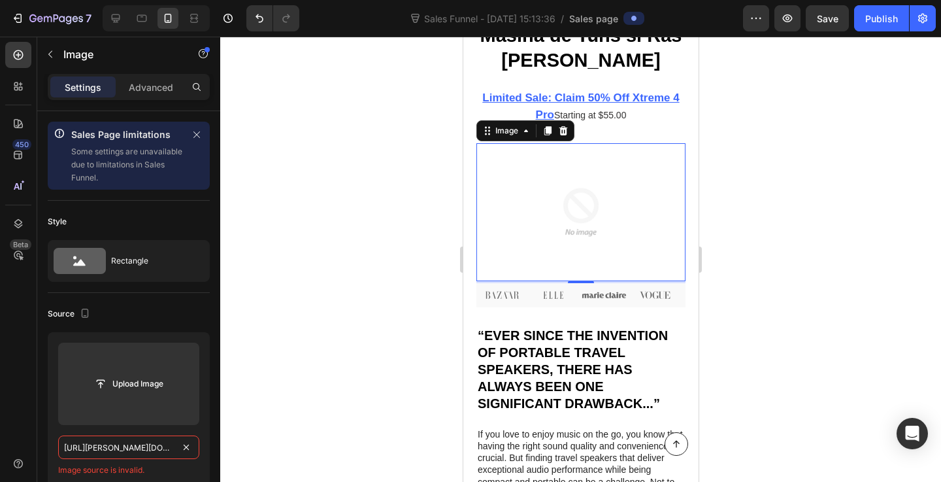
paste input "admin.shopify.com/store/sbnere-vr/products/9930380214610"
type input "https://admin.shopify.com/store/sbnere-vr/products/9930380214610"
click at [280, 362] on div at bounding box center [580, 259] width 721 height 445
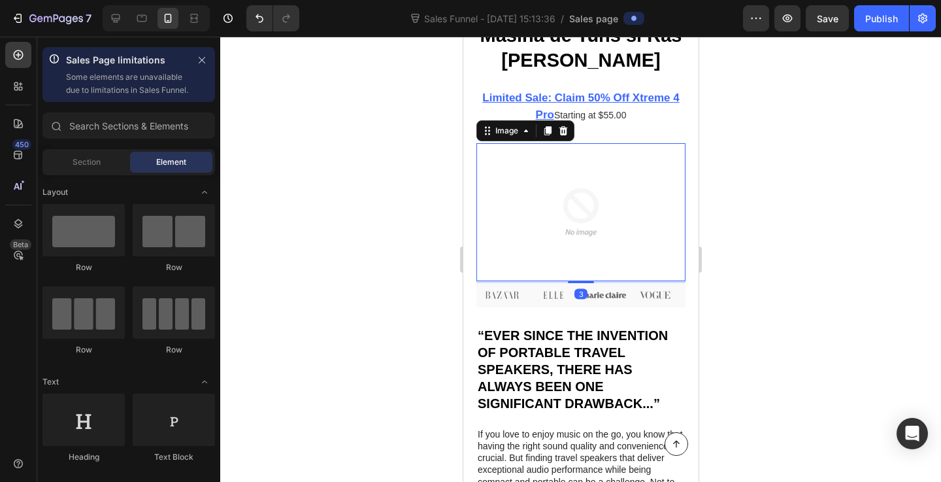
click at [564, 252] on img at bounding box center [580, 212] width 209 height 138
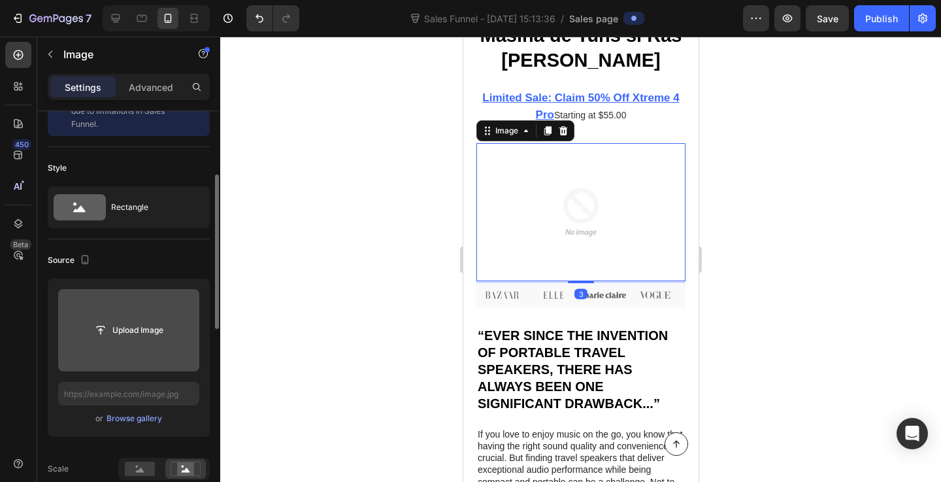
scroll to position [90, 0]
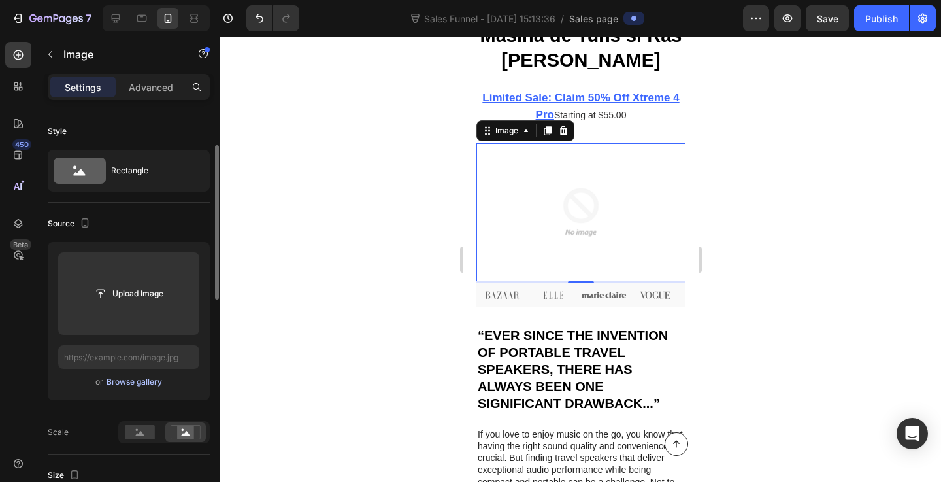
click at [139, 380] on div "Browse gallery" at bounding box center [134, 382] width 56 height 12
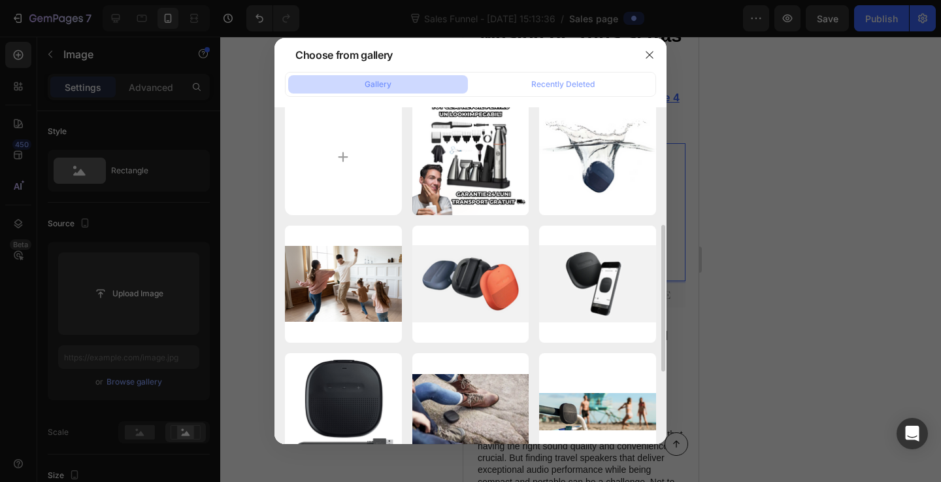
scroll to position [0, 0]
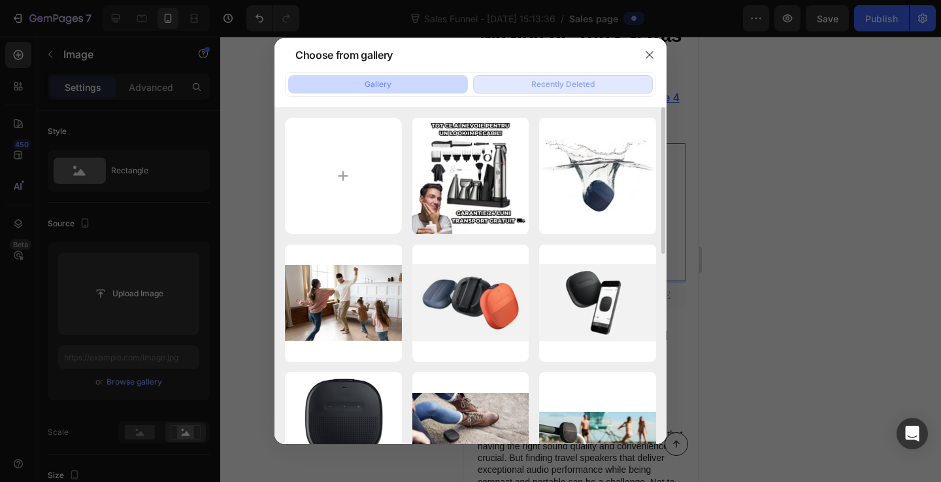
click at [542, 92] on button "Recently Deleted" at bounding box center [563, 84] width 180 height 18
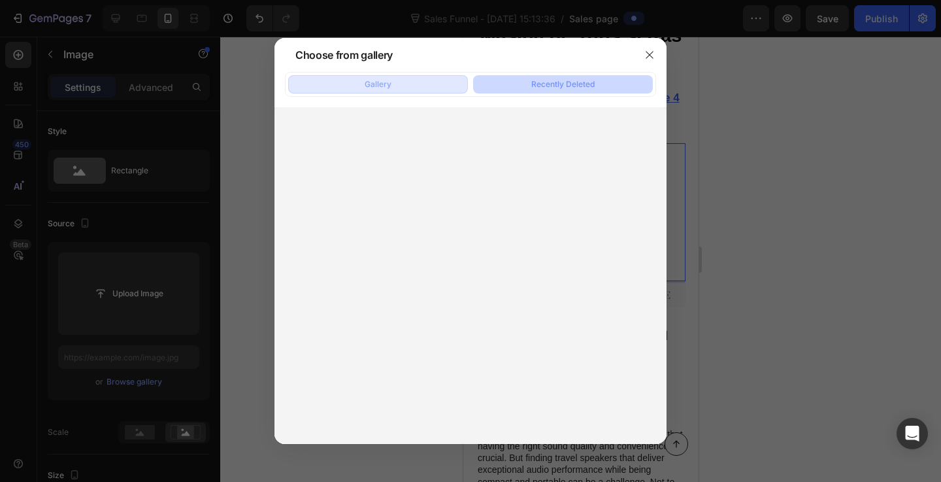
click at [431, 84] on button "Gallery" at bounding box center [378, 84] width 180 height 18
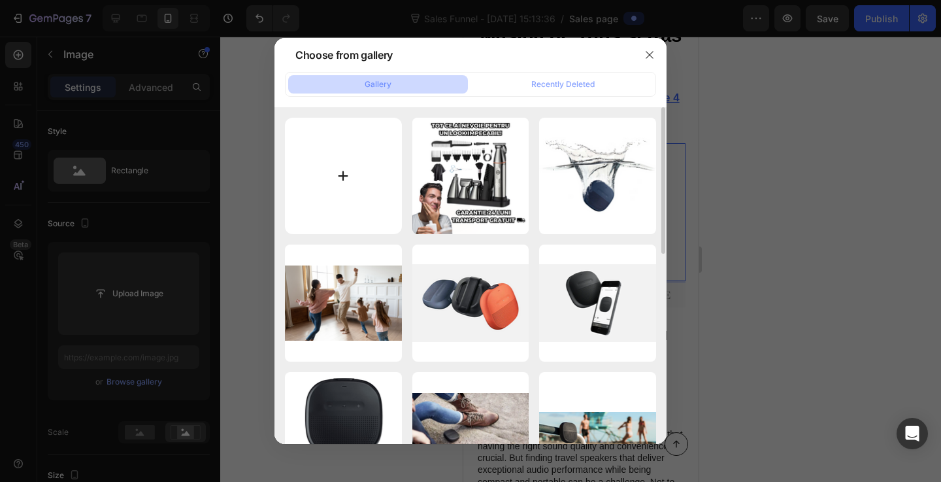
click at [349, 177] on input "file" at bounding box center [343, 176] width 117 height 117
type input "C:\fakepath\2.png"
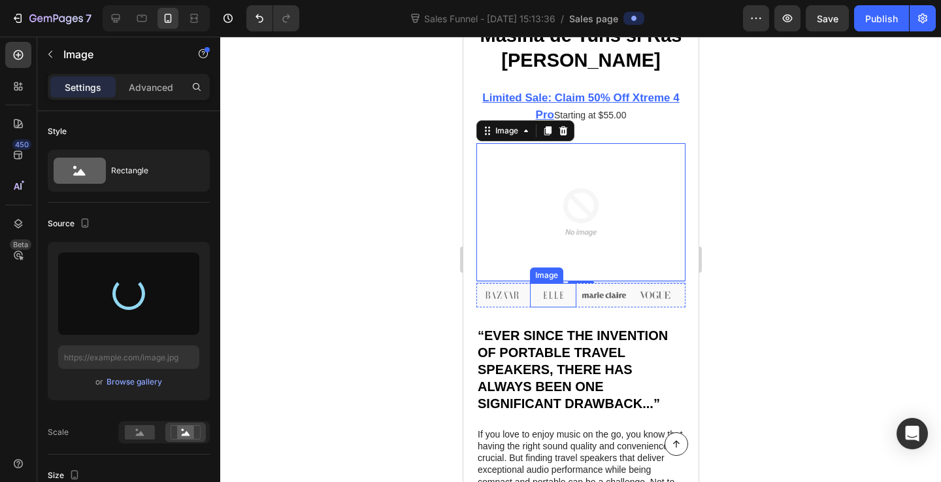
type input "https://cdn.shopify.com/s/files/1/0961/6483/9761/files/gempages_581923778167047…"
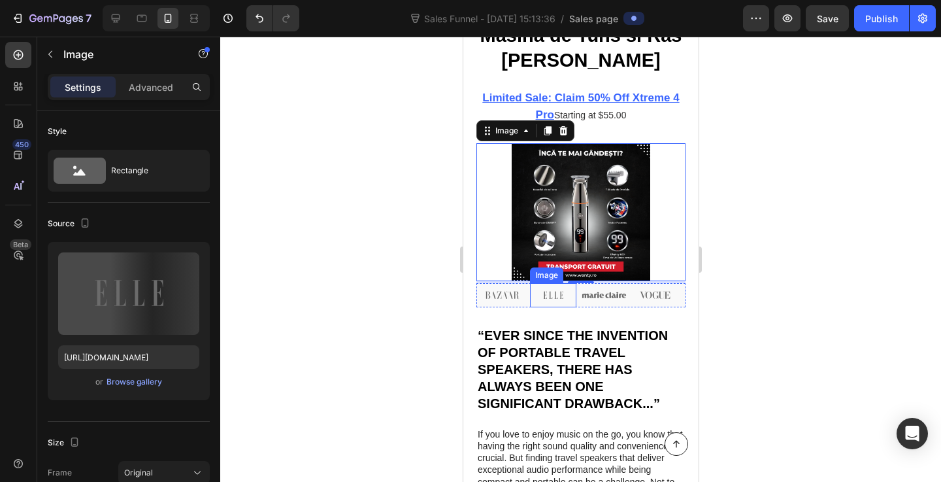
click at [545, 296] on img at bounding box center [552, 295] width 46 height 24
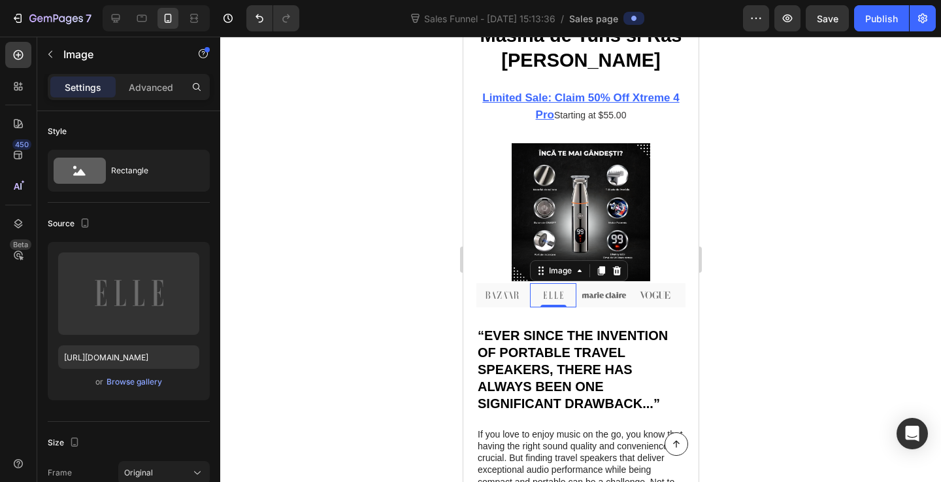
click at [561, 291] on img at bounding box center [552, 295] width 46 height 24
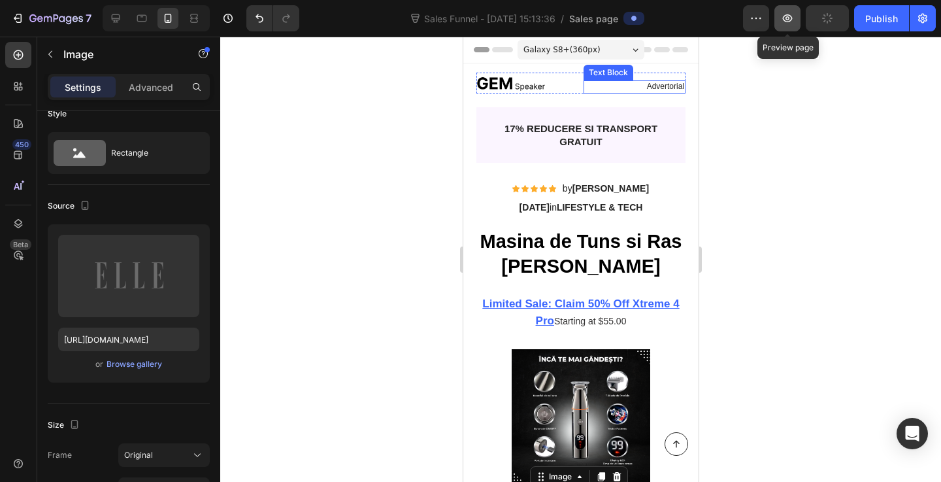
click at [780, 20] on button "button" at bounding box center [787, 18] width 26 height 26
